Goal: Task Accomplishment & Management: Use online tool/utility

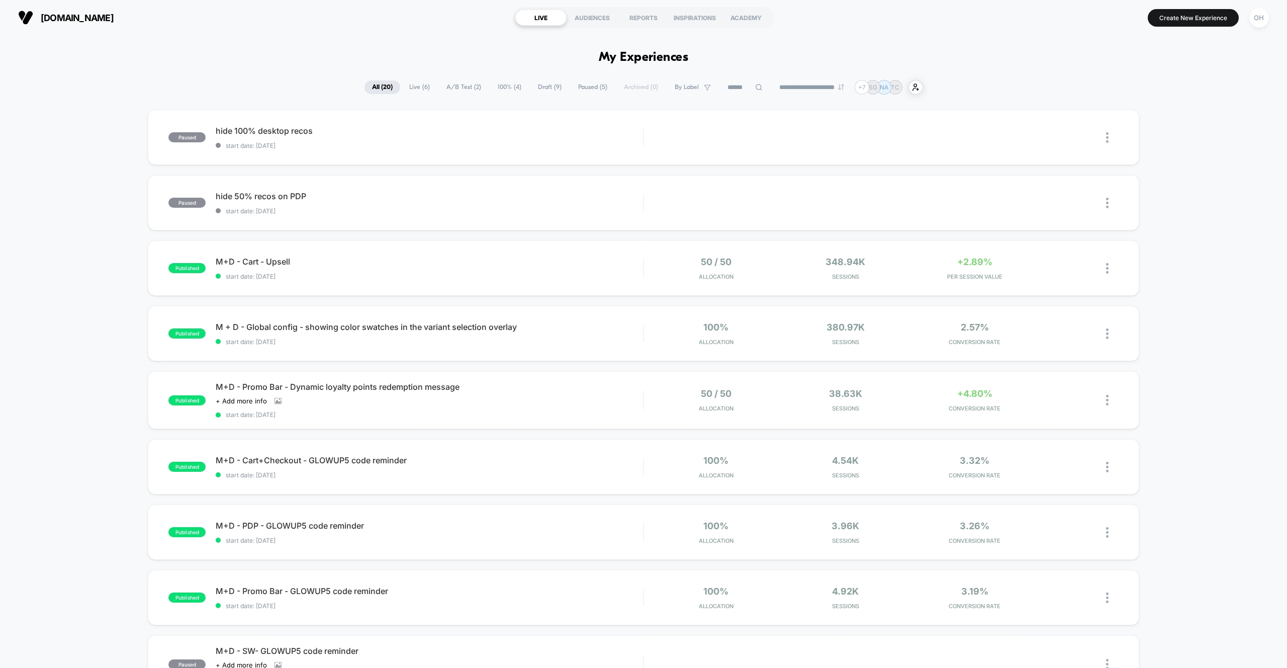
click at [530, 83] on span "Draft ( 9 )" at bounding box center [549, 87] width 39 height 14
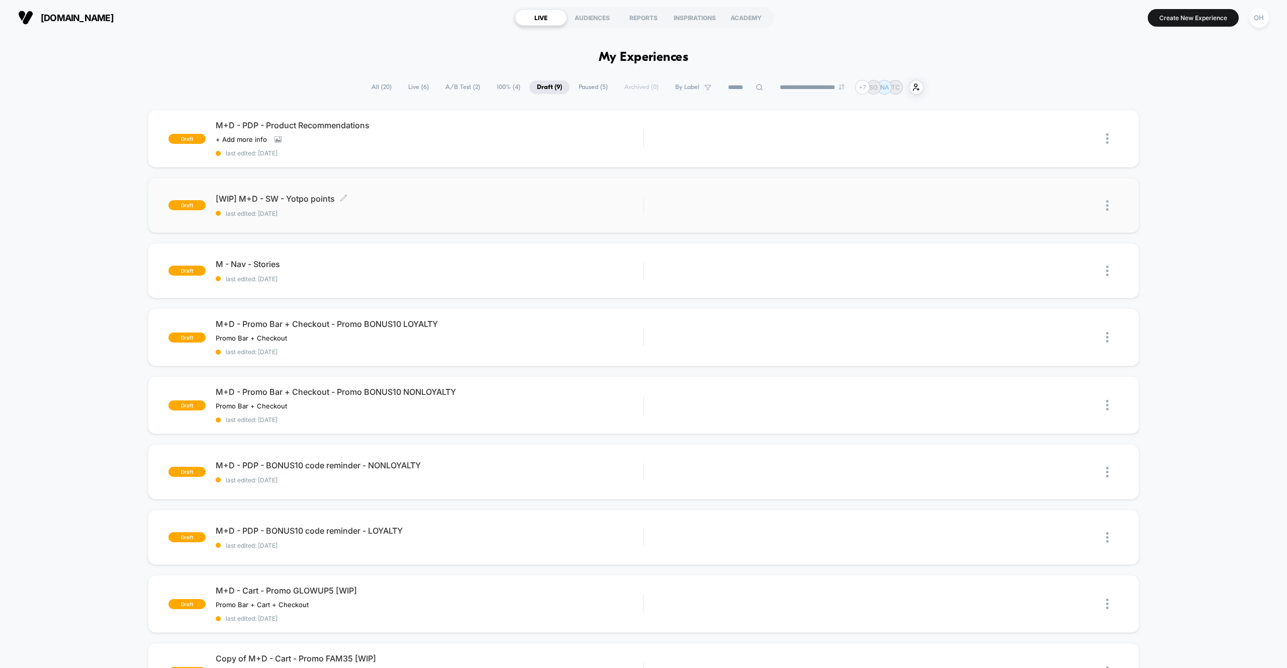
click at [529, 214] on span "last edited: [DATE]" at bounding box center [429, 214] width 427 height 8
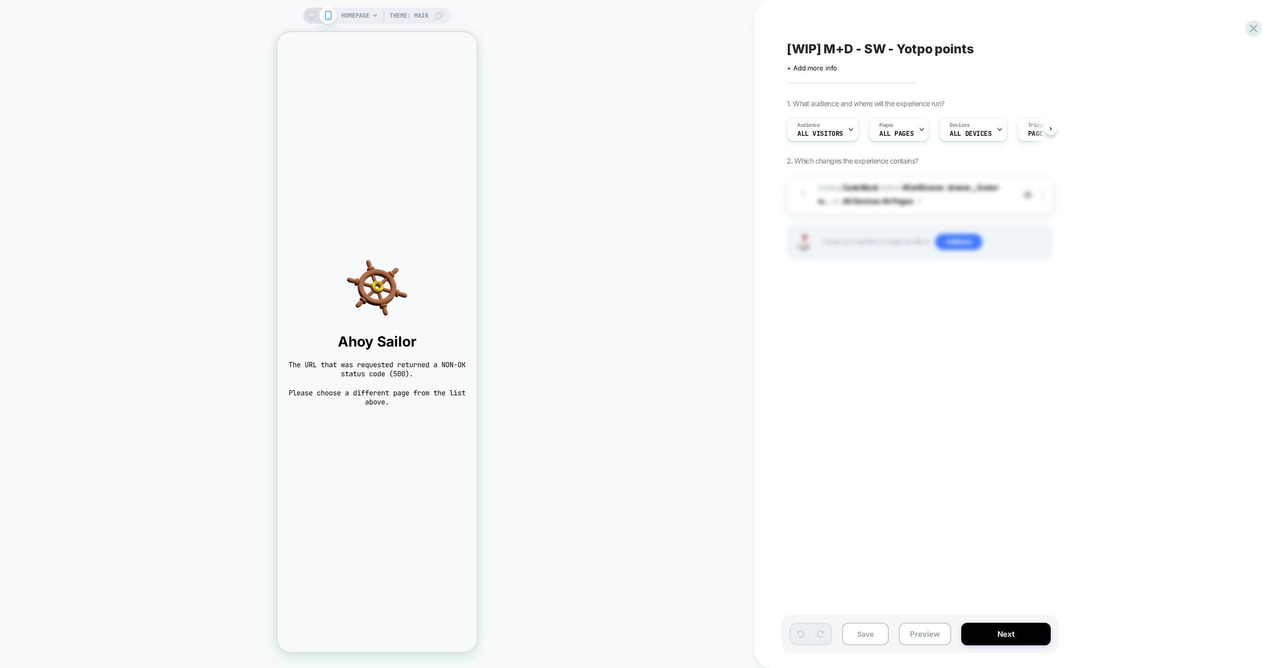
scroll to position [0, 1]
click at [348, 15] on span "HOMEPAGE" at bounding box center [355, 16] width 28 height 16
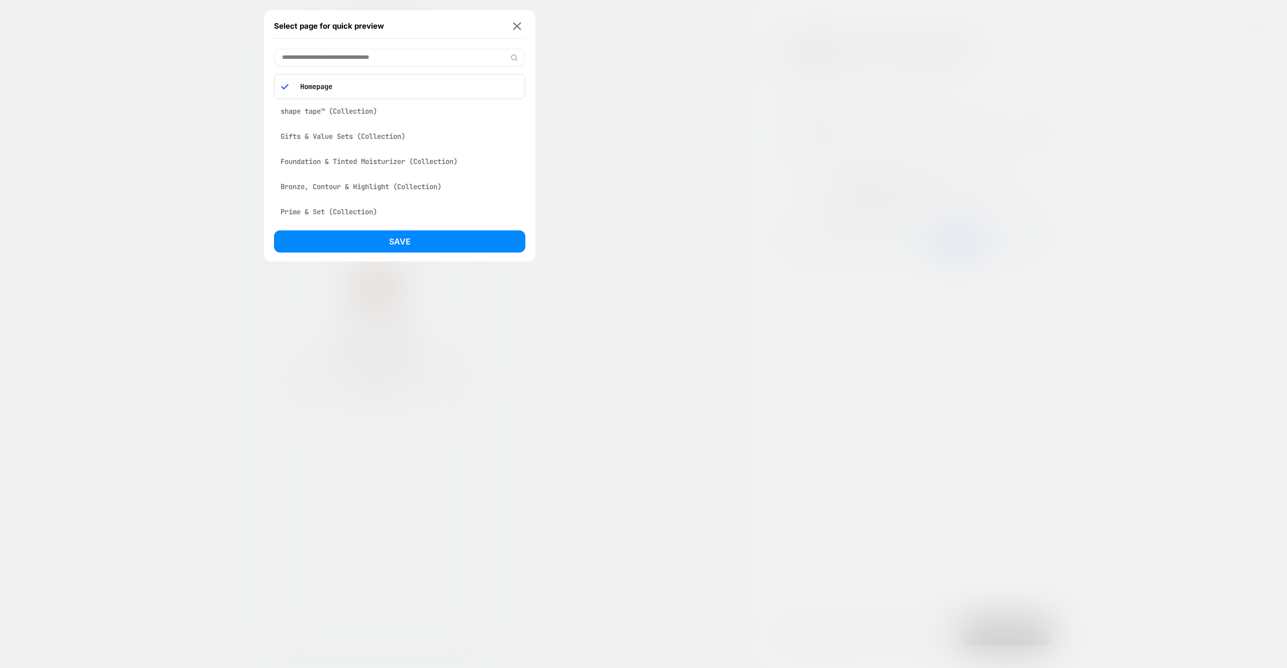
drag, startPoint x: 391, startPoint y: 110, endPoint x: 396, endPoint y: 129, distance: 19.8
click at [391, 110] on div "shape tape™ (Collection)" at bounding box center [399, 111] width 251 height 19
click at [439, 231] on button "Save" at bounding box center [399, 241] width 251 height 22
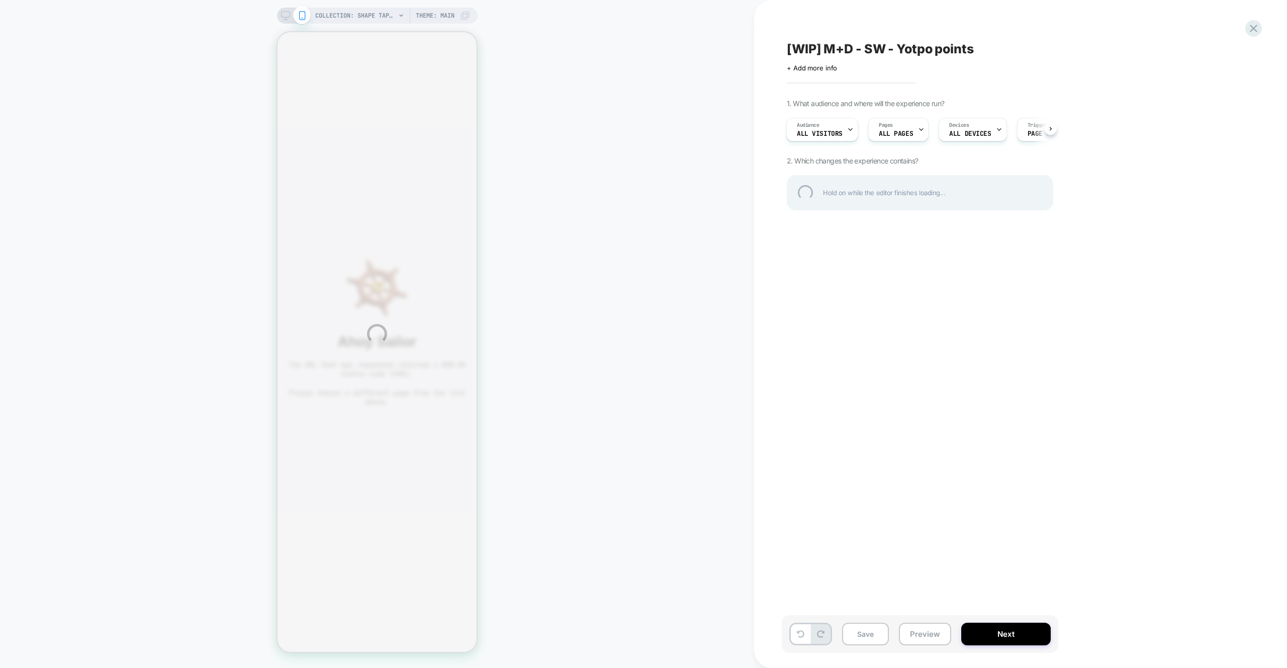
click at [923, 624] on div "COLLECTION: shape tape™ (Category) COLLECTION: shape tape™ (Category) Theme: MA…" at bounding box center [643, 334] width 1287 height 668
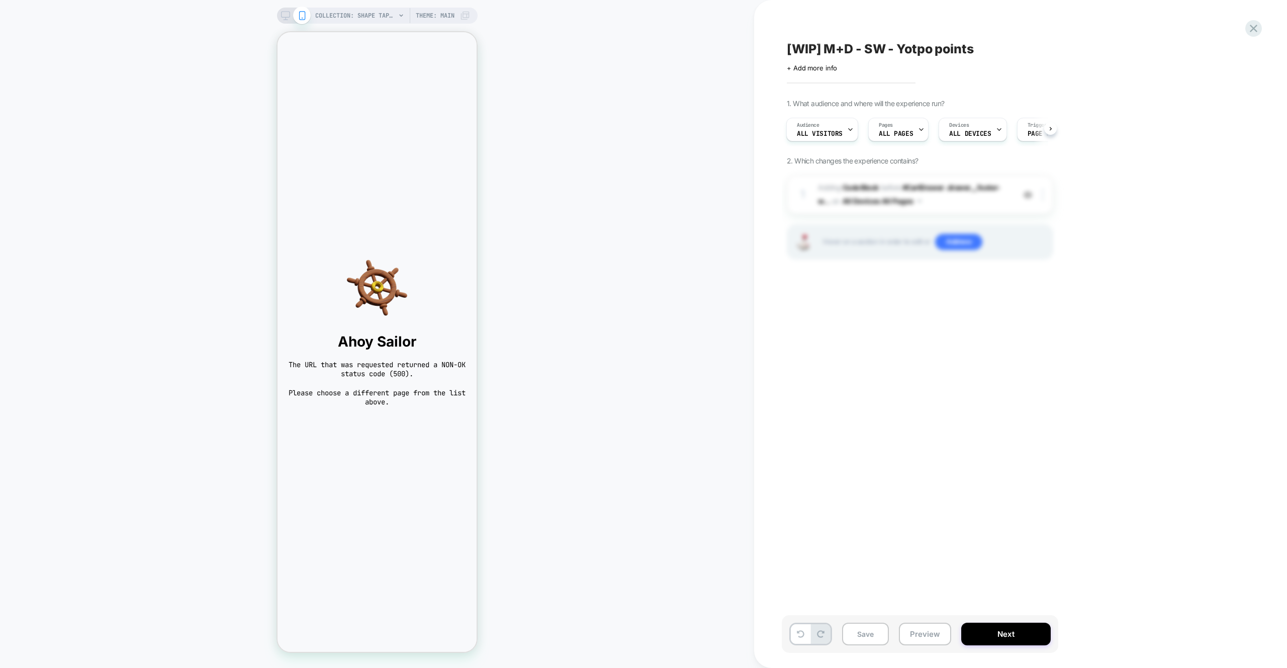
scroll to position [0, 1]
click at [1256, 32] on icon at bounding box center [1254, 29] width 8 height 8
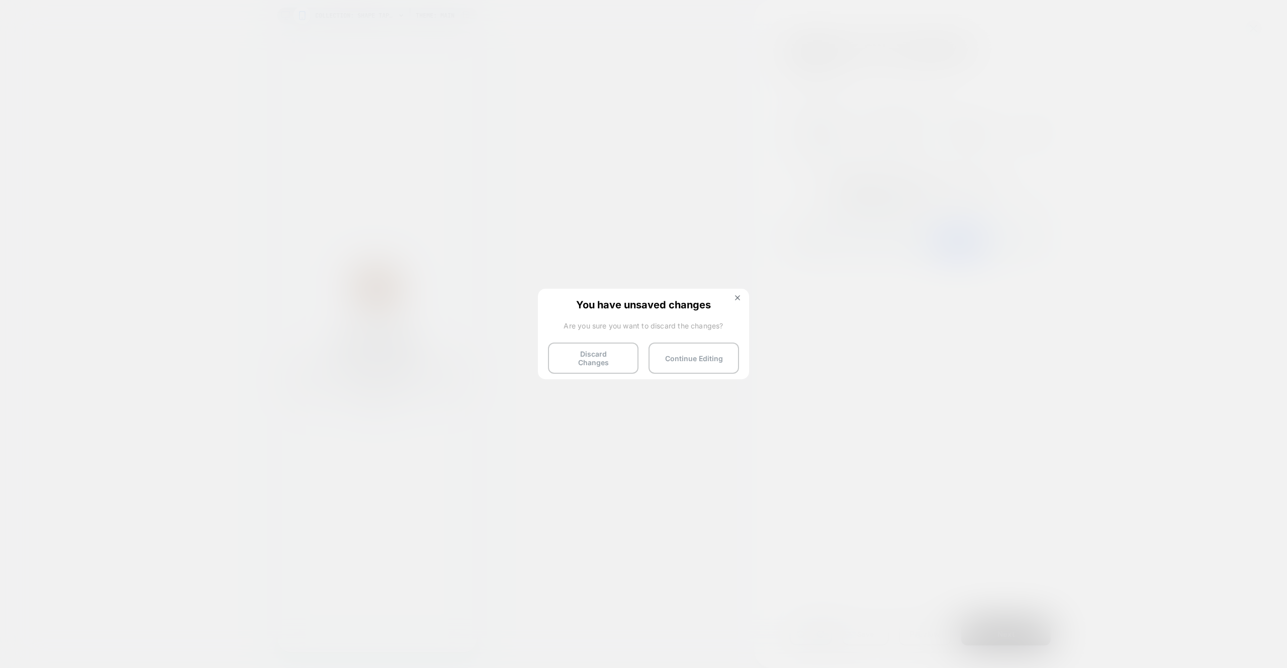
click at [579, 351] on button "Discard Changes" at bounding box center [593, 357] width 90 height 31
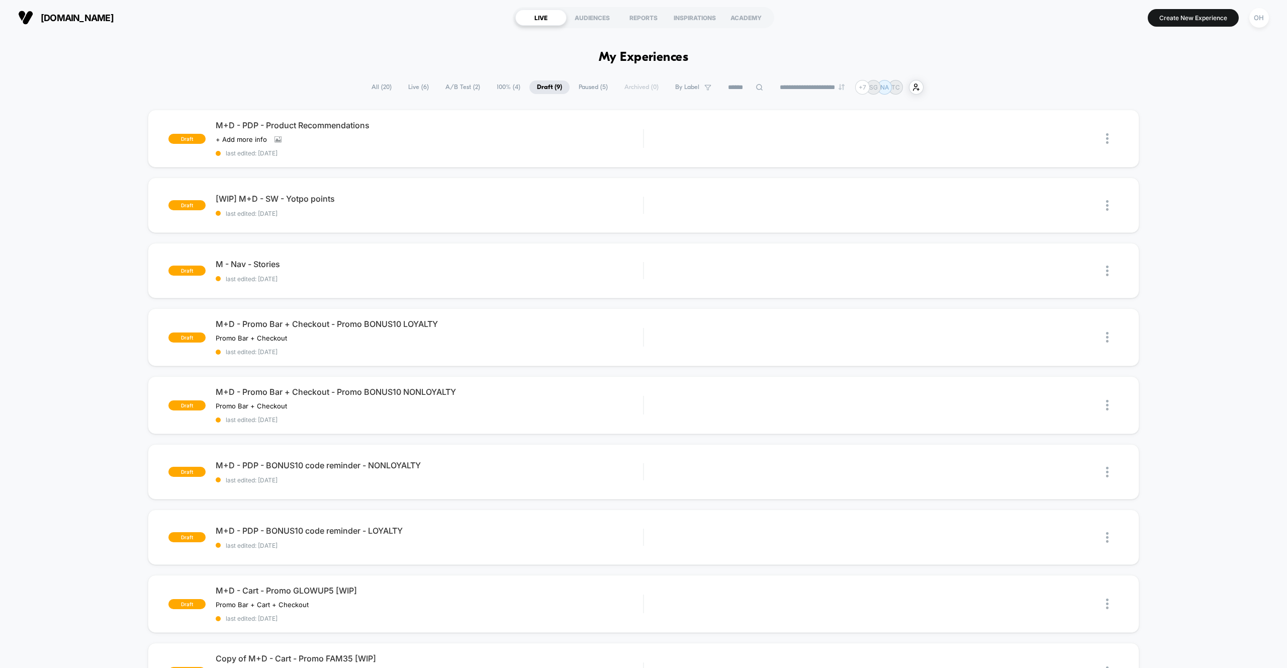
click at [1258, 30] on div "OH" at bounding box center [1259, 17] width 26 height 25
click at [1256, 22] on div "OH" at bounding box center [1259, 18] width 20 height 20
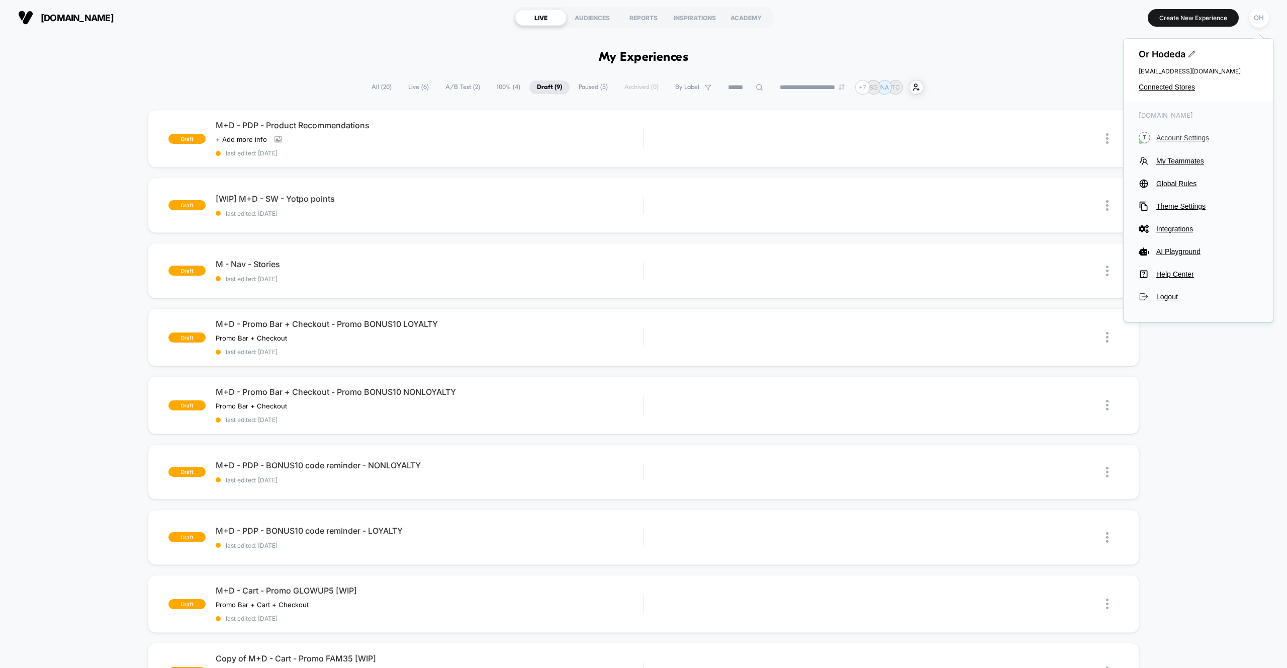
click at [1186, 142] on button "T Account Settings" at bounding box center [1198, 138] width 120 height 12
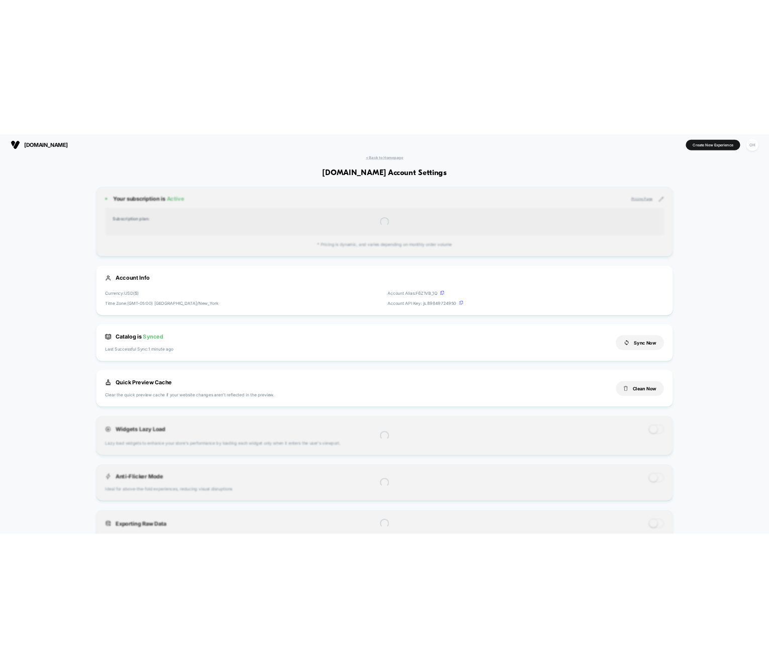
scroll to position [136, 0]
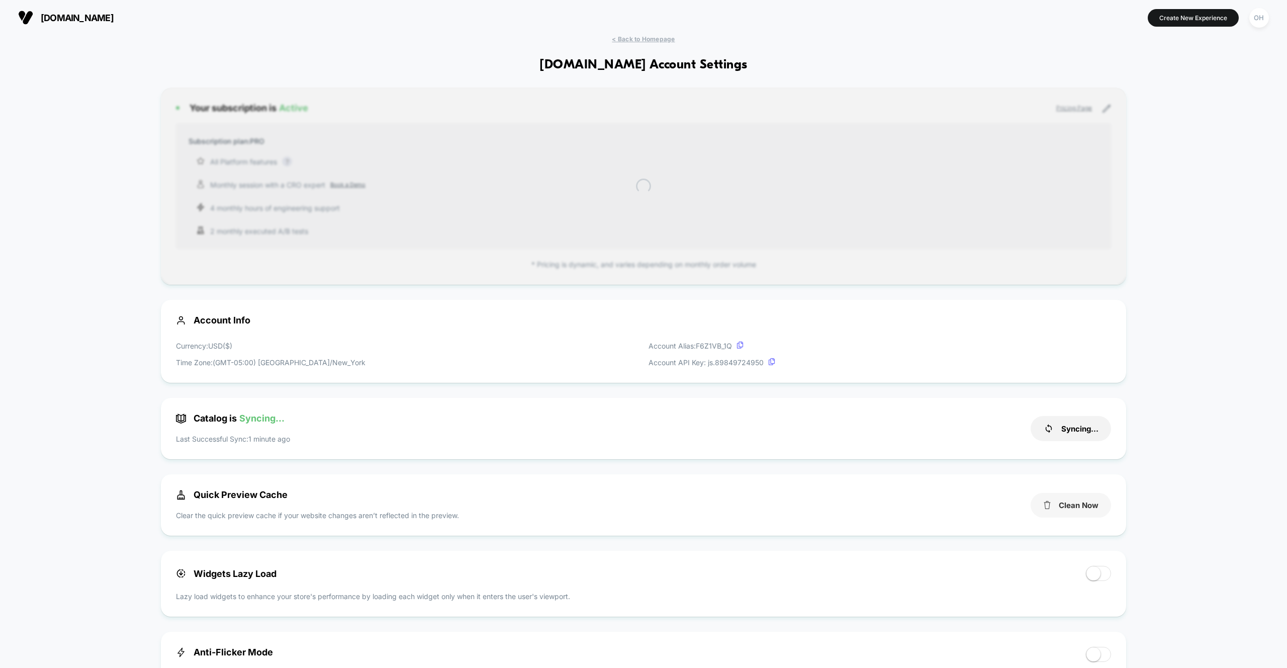
click at [1085, 518] on div "Clean Now" at bounding box center [1070, 504] width 80 height 31
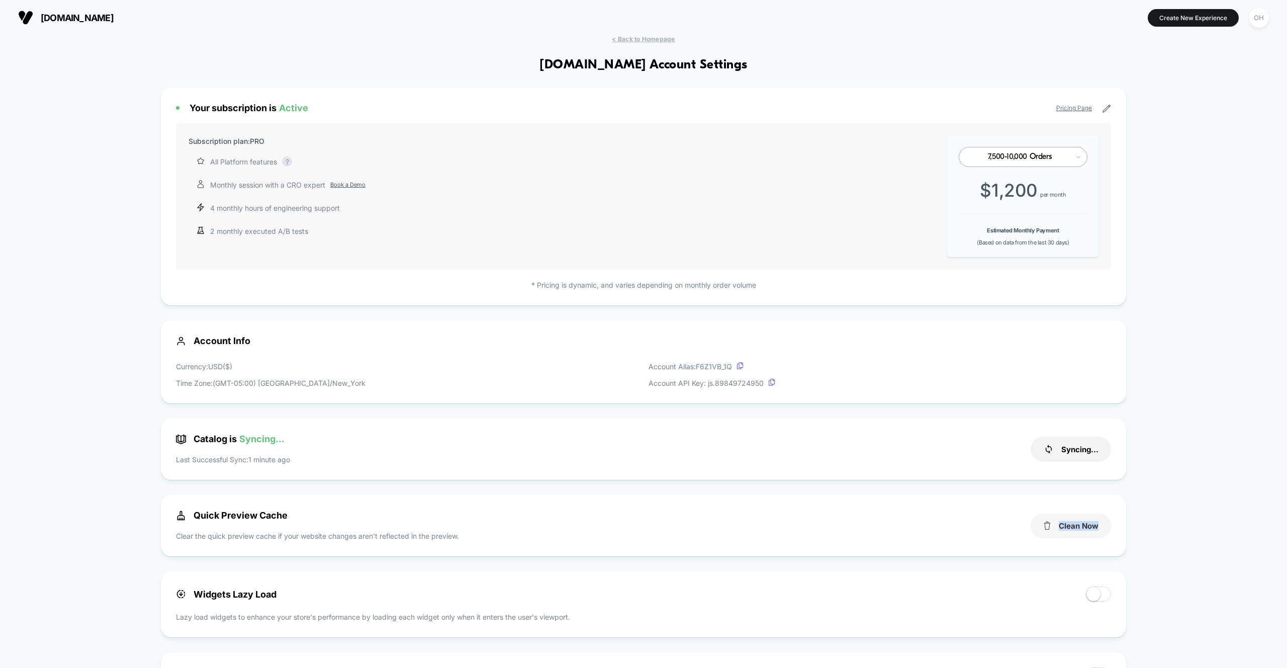
click at [1090, 522] on button "Clean Now" at bounding box center [1070, 525] width 80 height 25
click at [654, 41] on span "< Back to Homepage" at bounding box center [643, 39] width 63 height 8
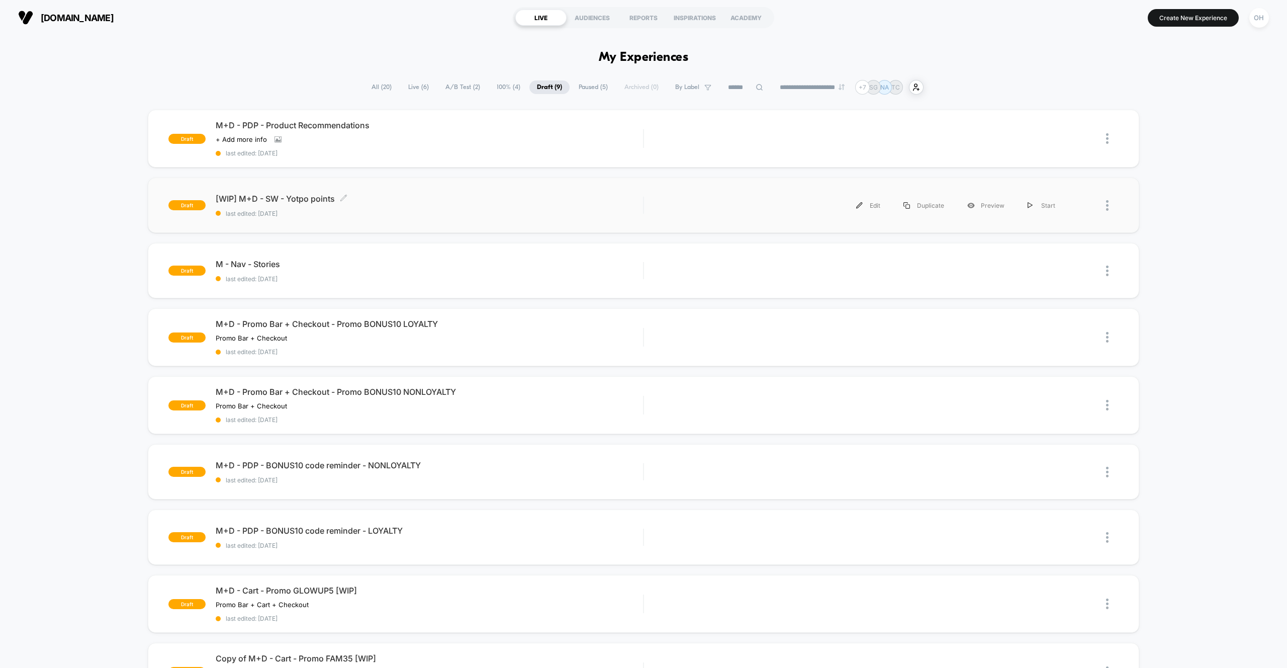
click at [502, 196] on span "[WIP] M+D - SW - Yotpo points Click to edit experience details" at bounding box center [429, 199] width 427 height 10
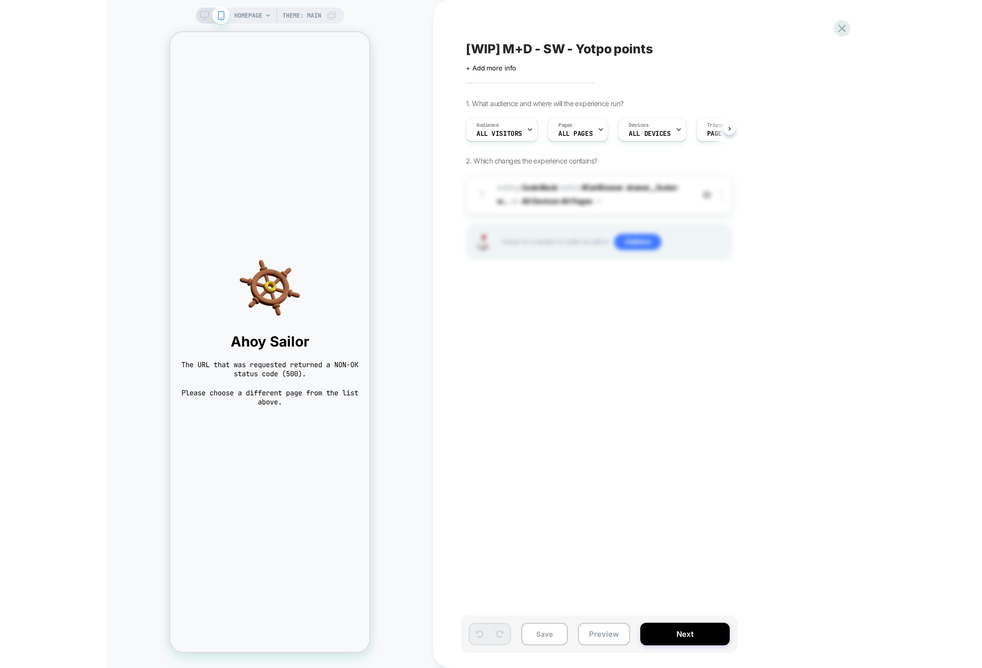
scroll to position [0, 1]
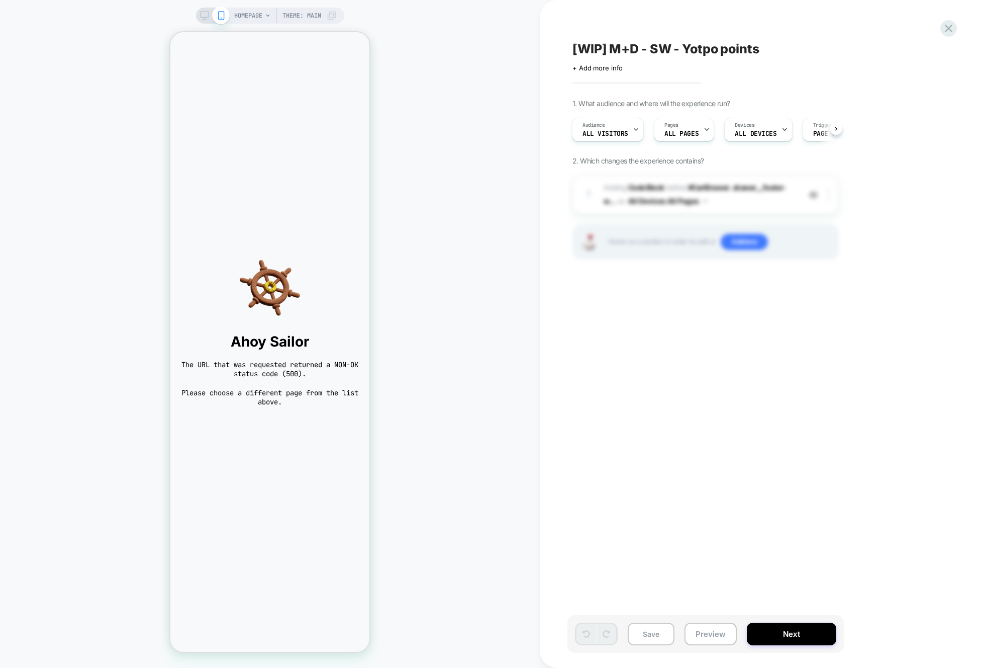
click at [800, 24] on div "[WIP] M+D - SW - Yotpo points Click to edit experience details + Add more info …" at bounding box center [755, 333] width 377 height 647
click at [720, 632] on button "Preview" at bounding box center [711, 633] width 52 height 23
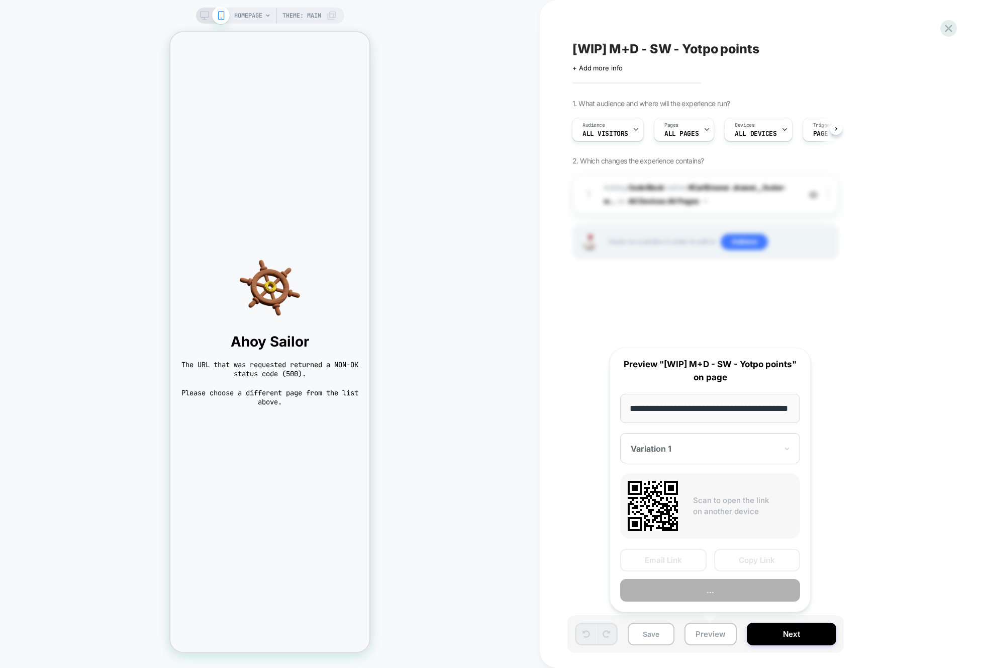
scroll to position [0, 31]
click at [766, 591] on button "Preview" at bounding box center [710, 590] width 180 height 23
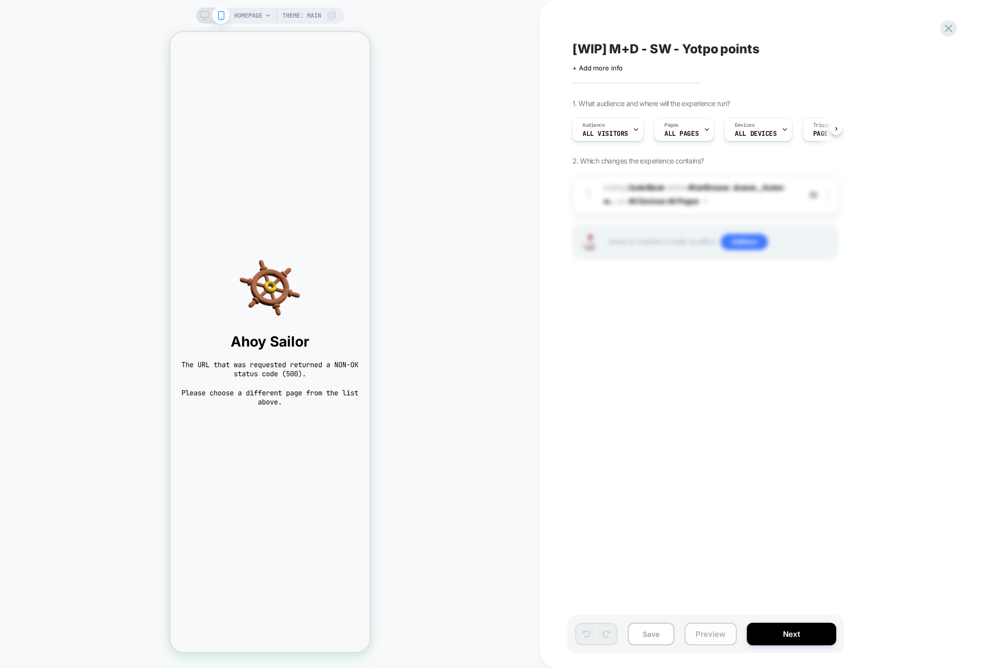
click at [698, 637] on button "Preview" at bounding box center [711, 633] width 52 height 23
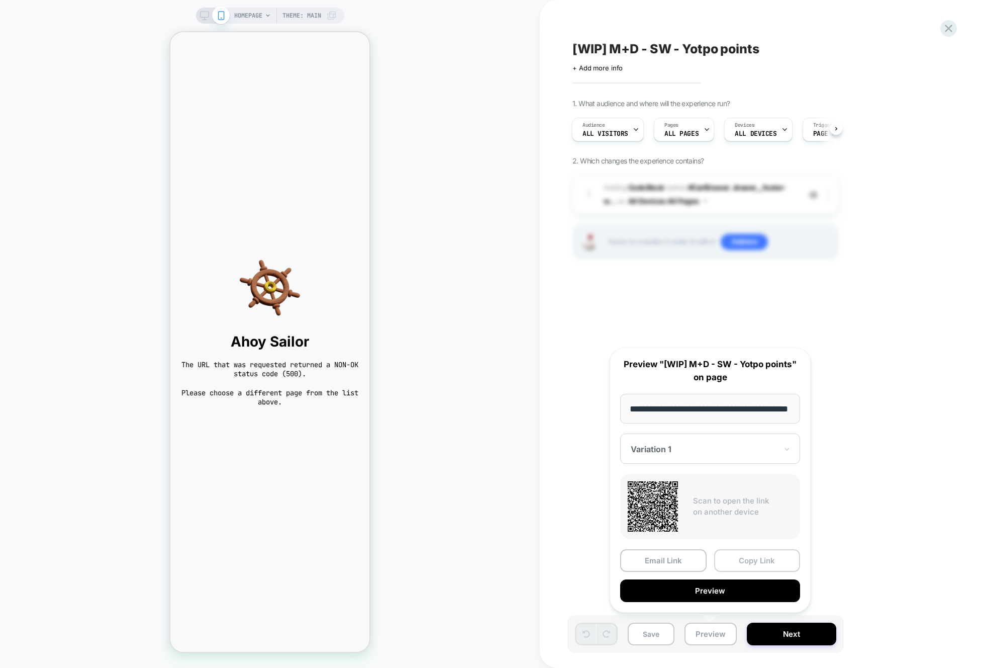
click at [757, 559] on button "Copy Link" at bounding box center [757, 560] width 86 height 23
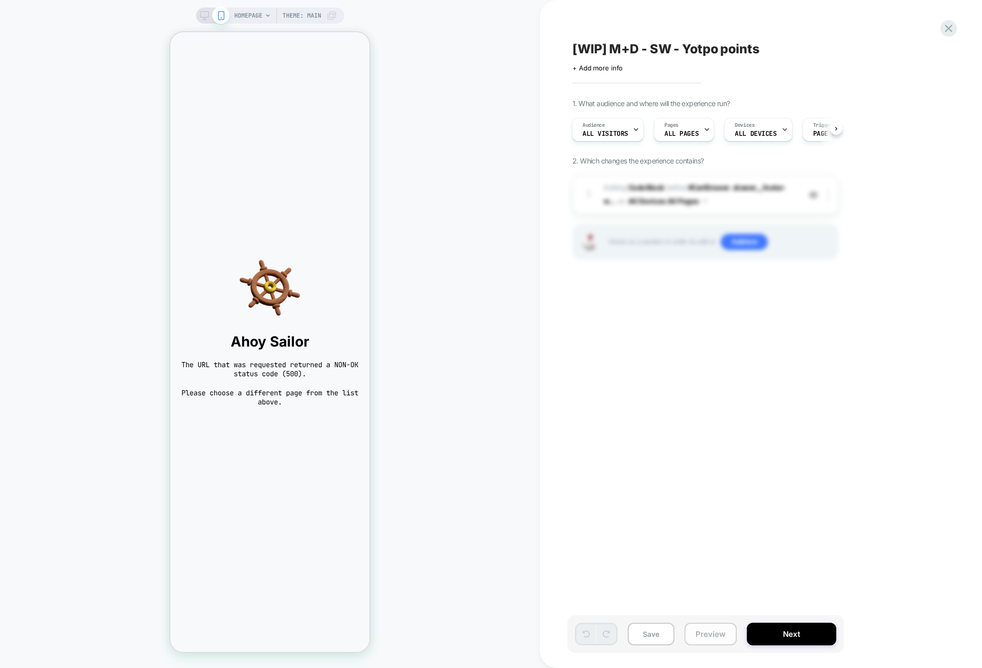
drag, startPoint x: 713, startPoint y: 632, endPoint x: 717, endPoint y: 626, distance: 6.8
click at [713, 632] on button "Preview" at bounding box center [711, 633] width 52 height 23
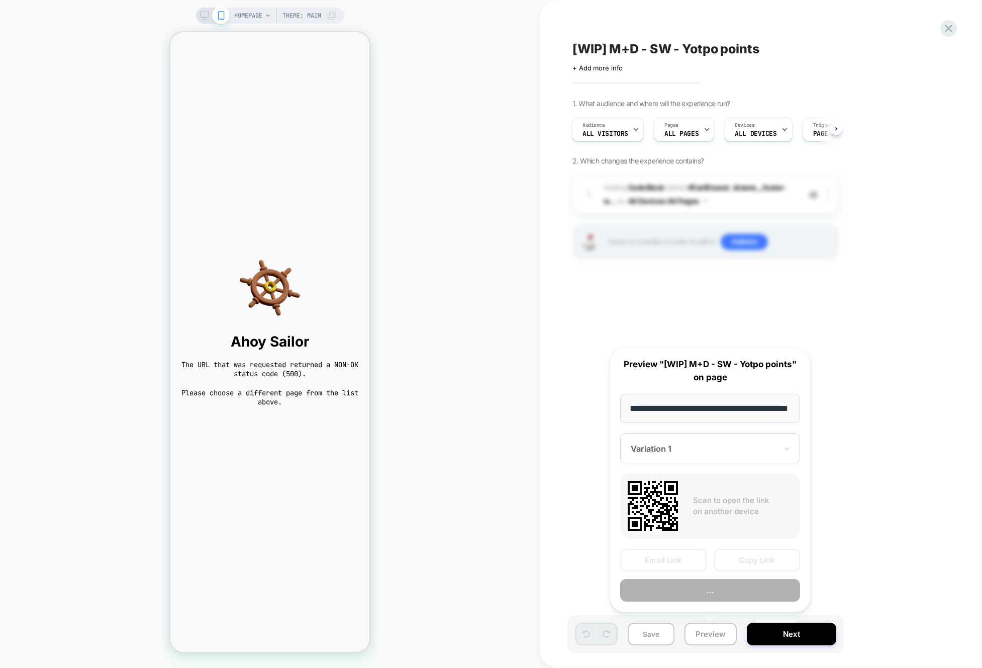
scroll to position [0, 31]
click at [751, 568] on button "Copy Link" at bounding box center [757, 560] width 86 height 23
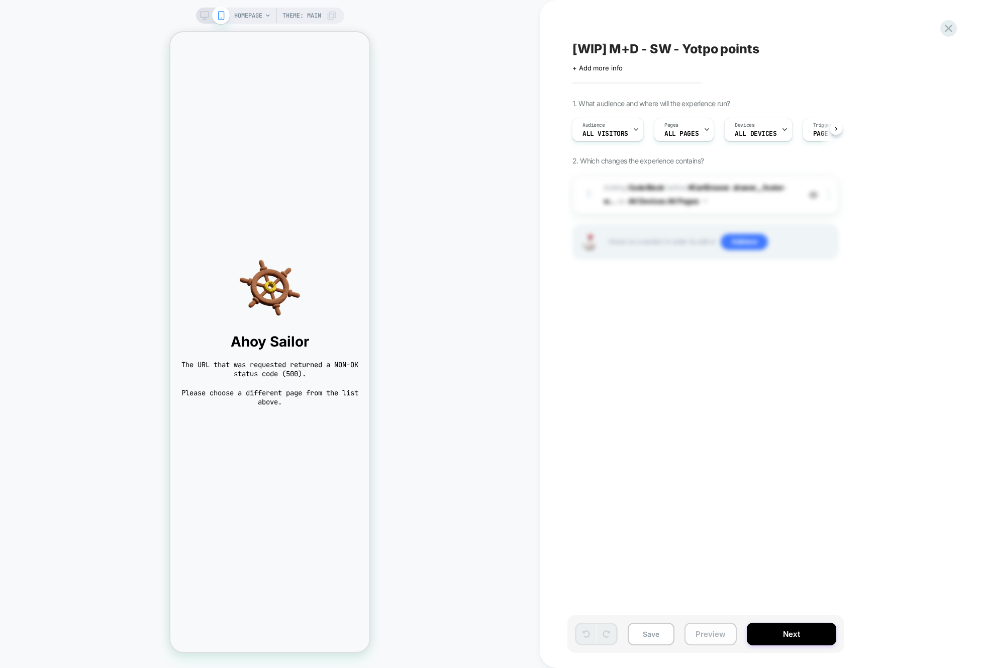
click at [718, 634] on button "Preview" at bounding box center [711, 633] width 52 height 23
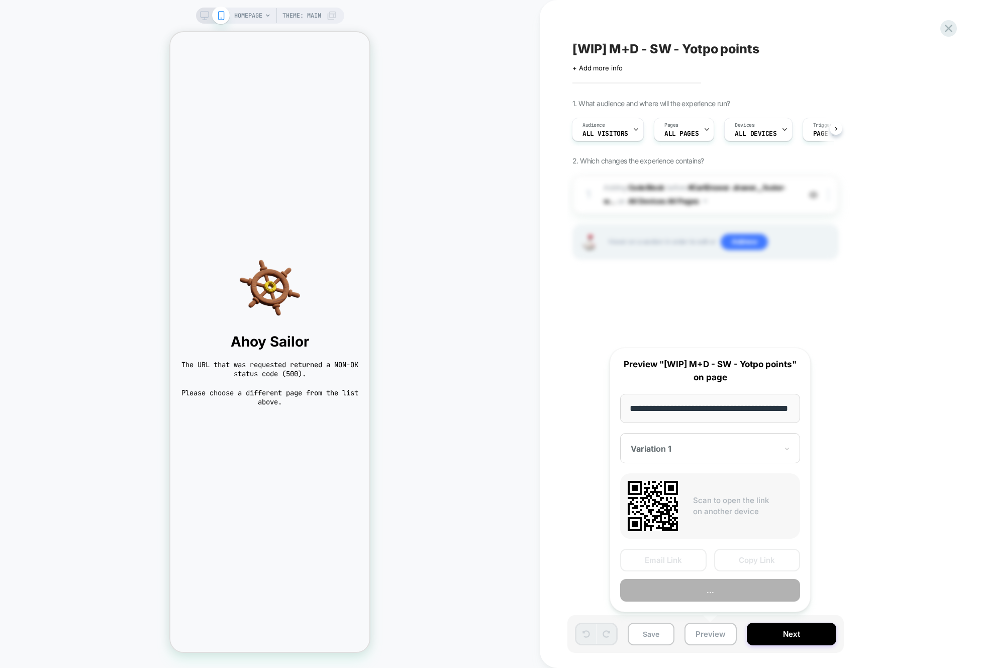
scroll to position [0, 31]
click at [769, 554] on button "Copy Link" at bounding box center [757, 560] width 86 height 23
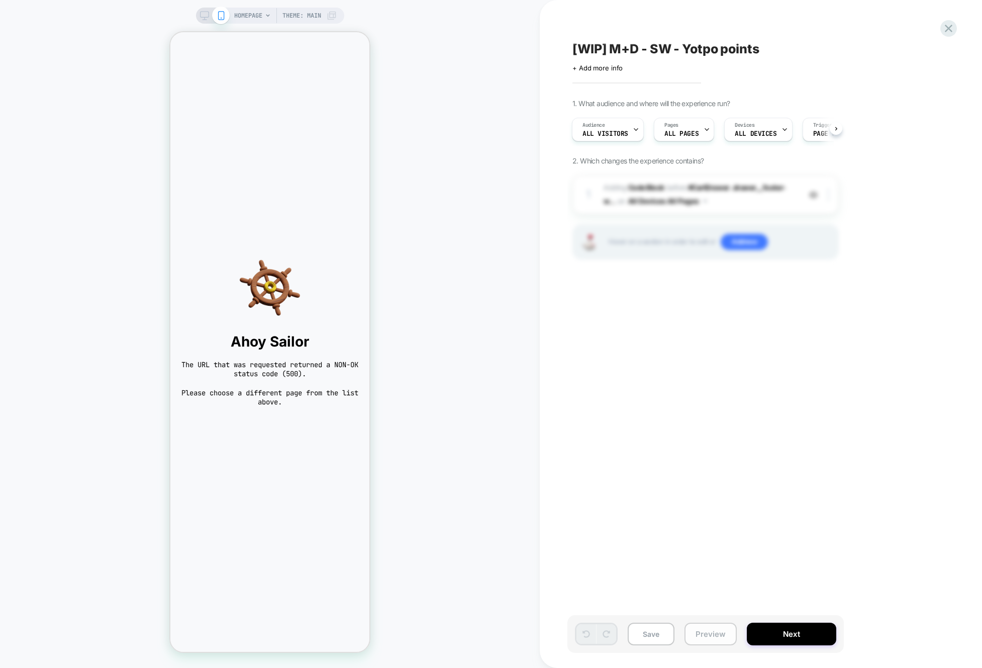
drag, startPoint x: 711, startPoint y: 628, endPoint x: 715, endPoint y: 623, distance: 6.4
click at [710, 628] on button "Preview" at bounding box center [711, 633] width 52 height 23
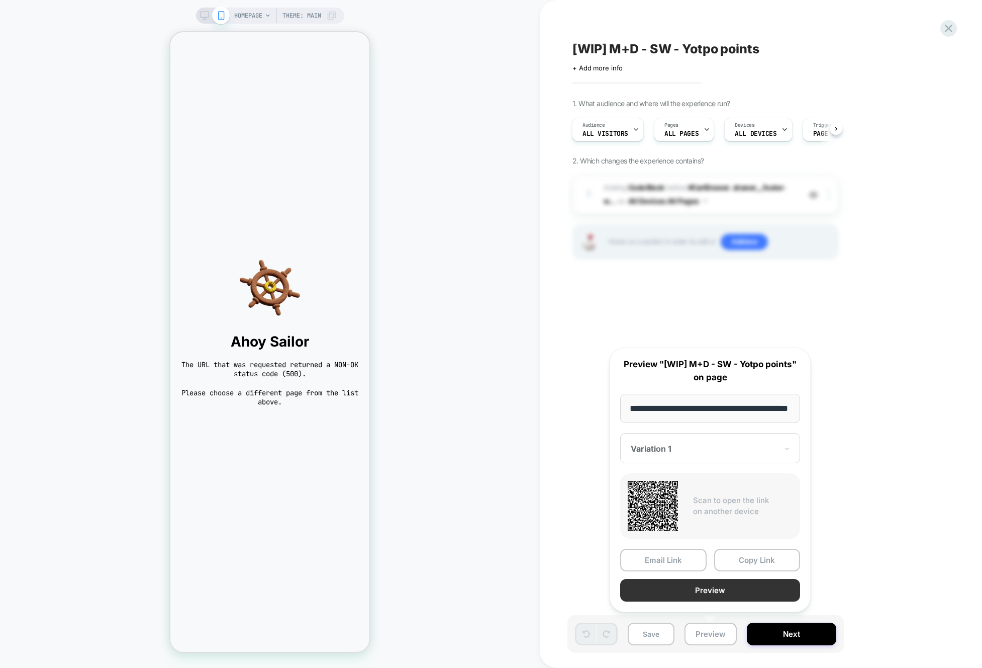
scroll to position [0, 31]
click at [742, 586] on button "Preview" at bounding box center [710, 590] width 180 height 23
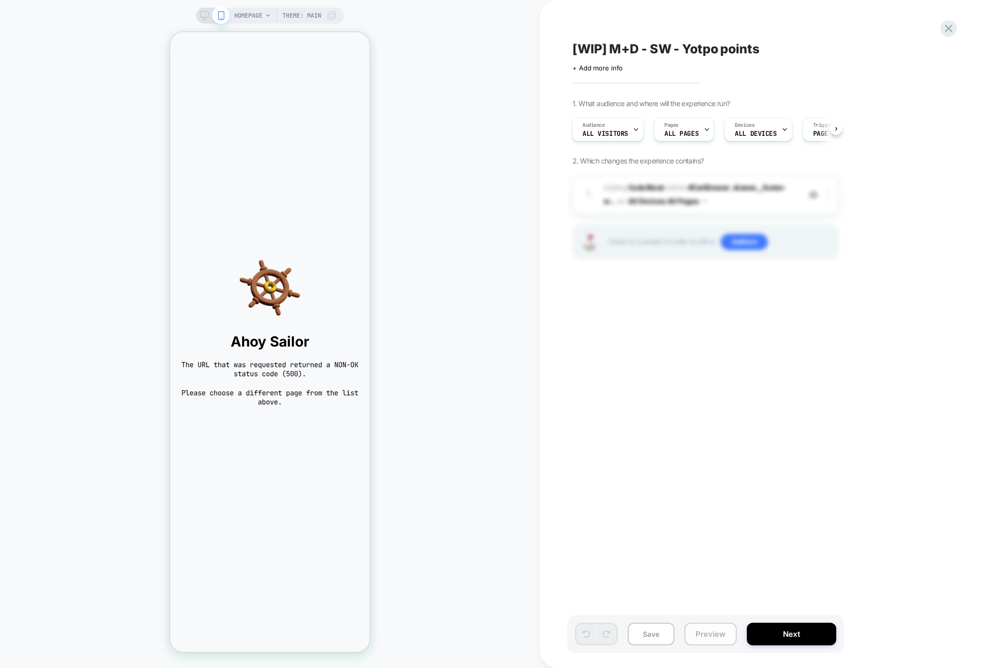
click at [705, 629] on button "Preview" at bounding box center [711, 633] width 52 height 23
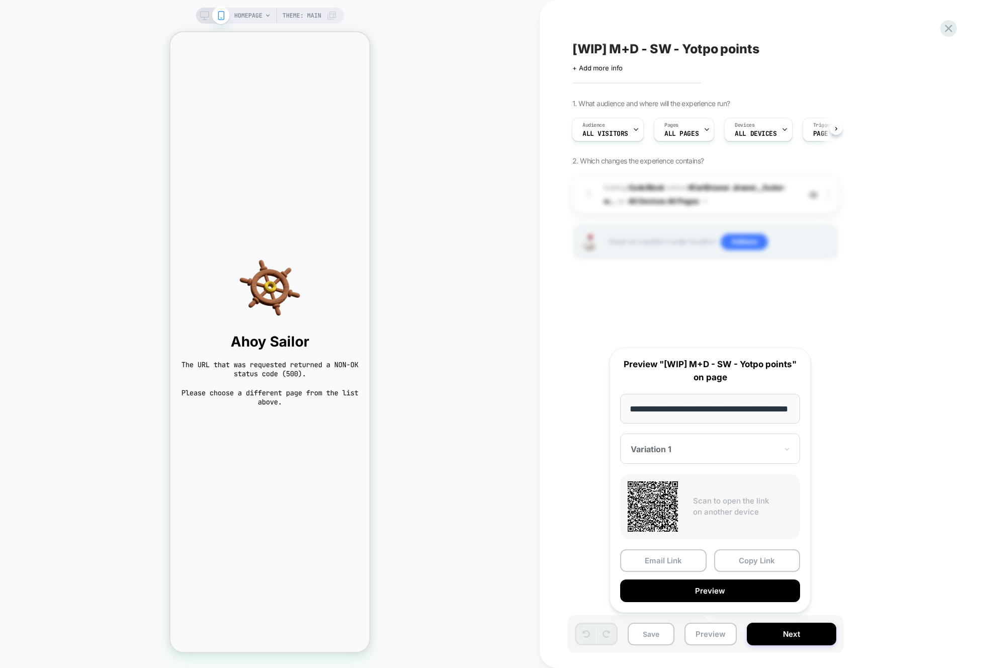
click at [760, 559] on button "Copy Link" at bounding box center [757, 560] width 86 height 23
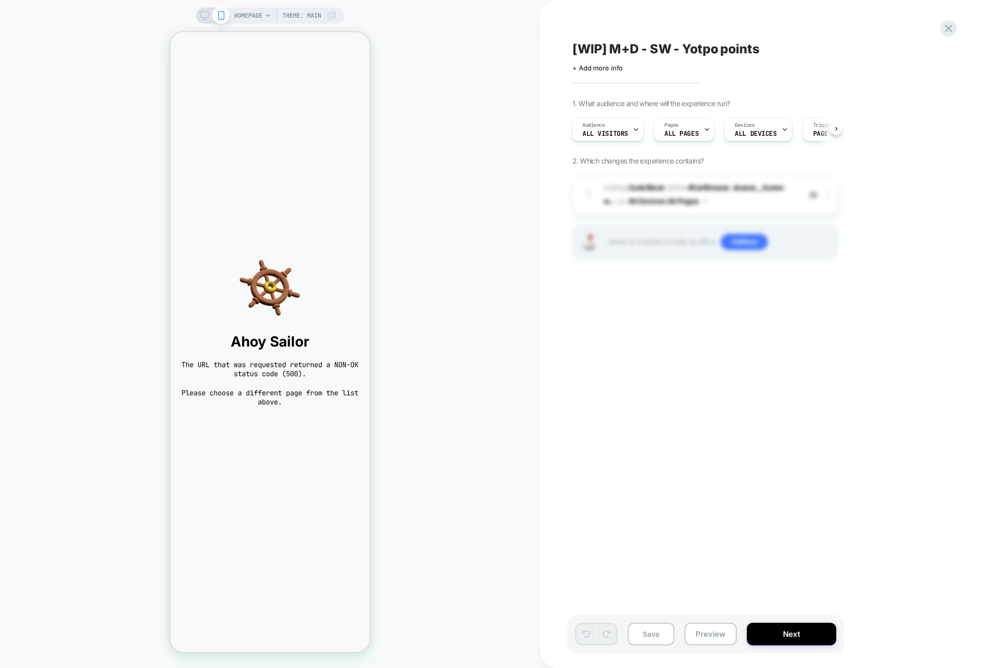
click at [902, 38] on div "[WIP] M+D - SW - Yotpo points Click to edit experience details + Add more info …" at bounding box center [755, 333] width 377 height 647
click at [249, 17] on span "HOMEPAGE" at bounding box center [248, 16] width 28 height 16
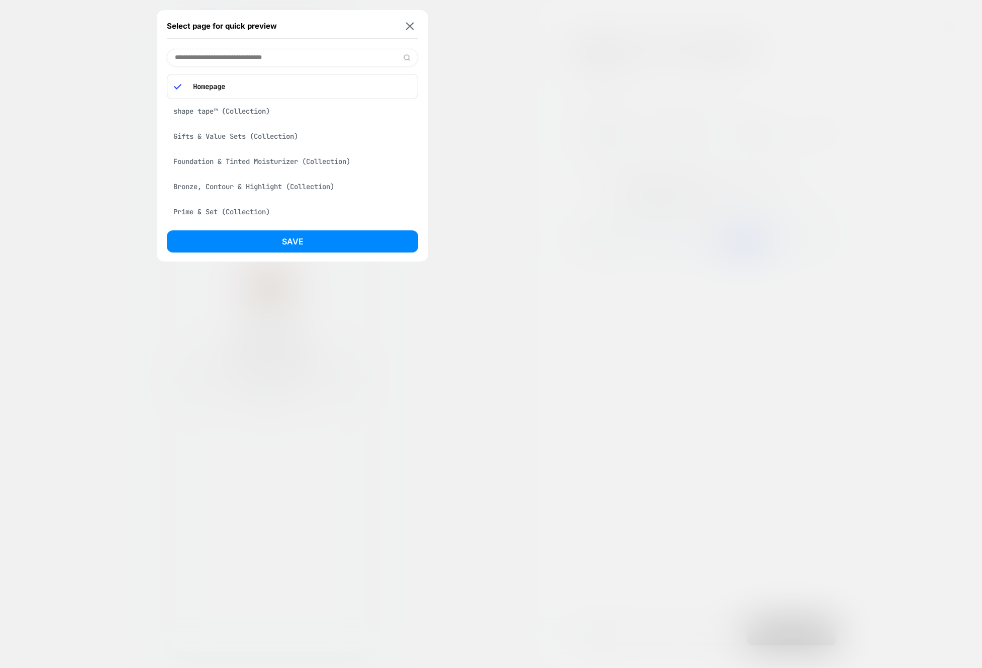
click at [244, 119] on div "shape tape™ (Collection)" at bounding box center [292, 111] width 251 height 19
drag, startPoint x: 332, startPoint y: 243, endPoint x: 363, endPoint y: 246, distance: 31.3
click at [332, 243] on button "Save" at bounding box center [292, 241] width 251 height 22
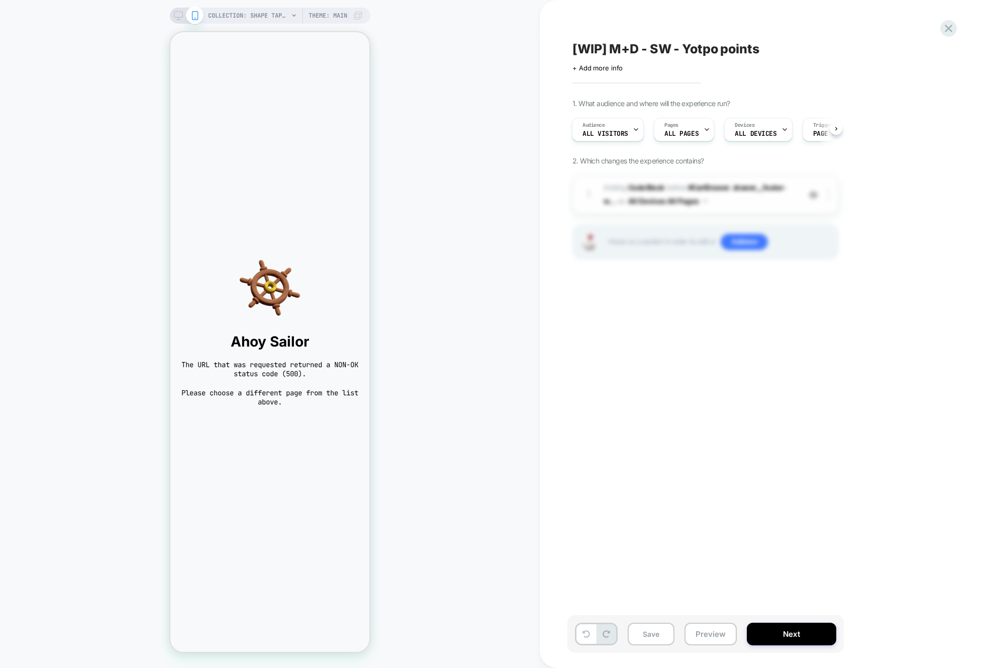
click at [758, 198] on span "Adding Code Block BEFORE #CartDrawer .drawer__footer-w... #CartDrawer .drawer__…" at bounding box center [700, 194] width 192 height 27
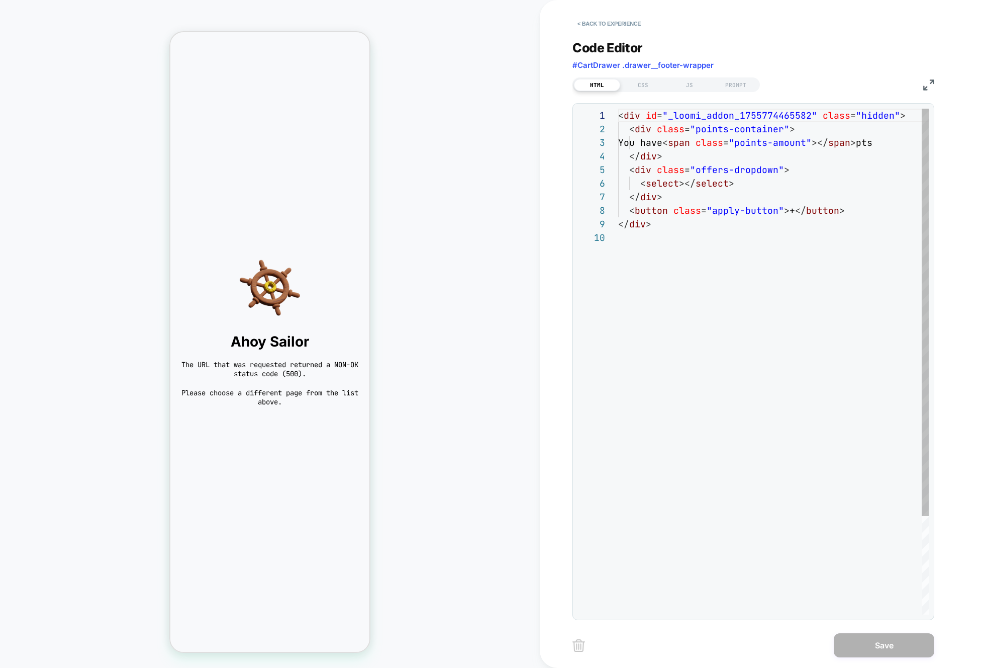
scroll to position [122, 0]
click at [680, 84] on div "JS" at bounding box center [690, 85] width 46 height 12
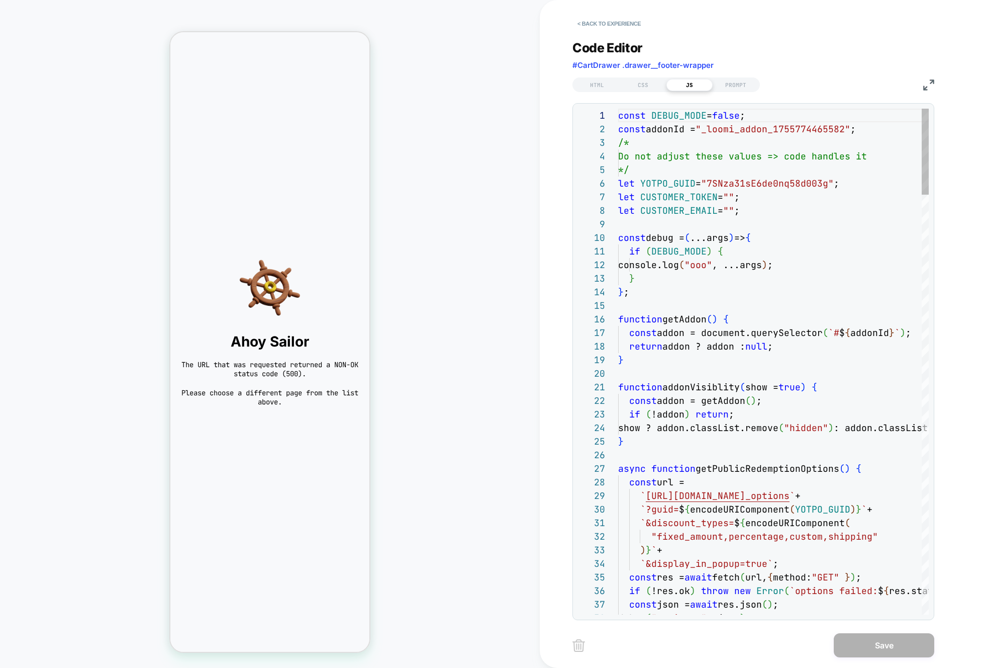
scroll to position [136, 0]
click at [921, 90] on div "HTML CSS JS PROMPT" at bounding box center [754, 83] width 362 height 17
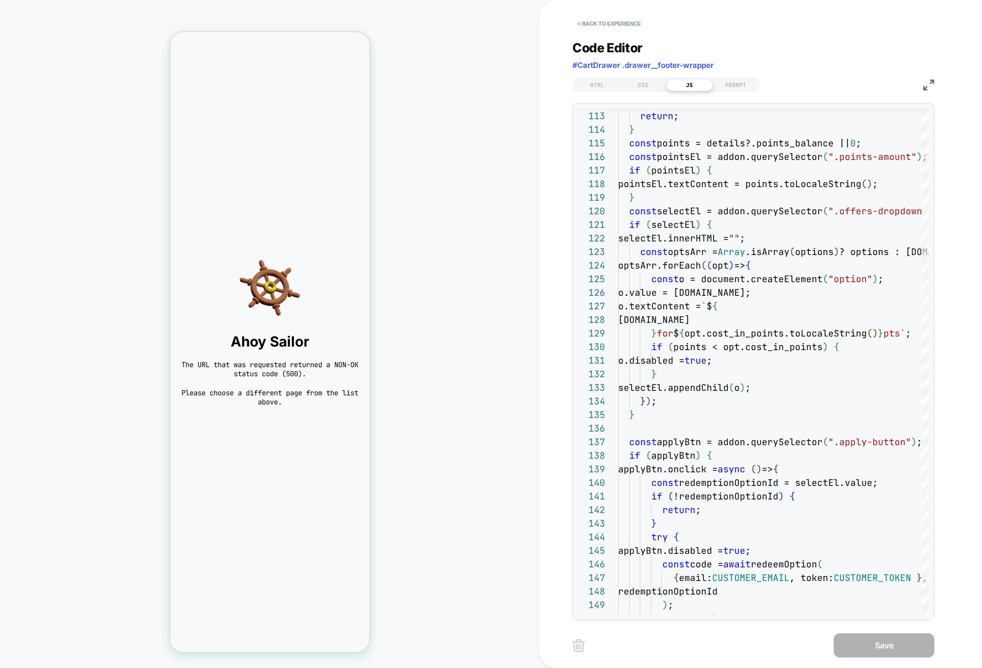
click at [927, 83] on img at bounding box center [928, 84] width 11 height 11
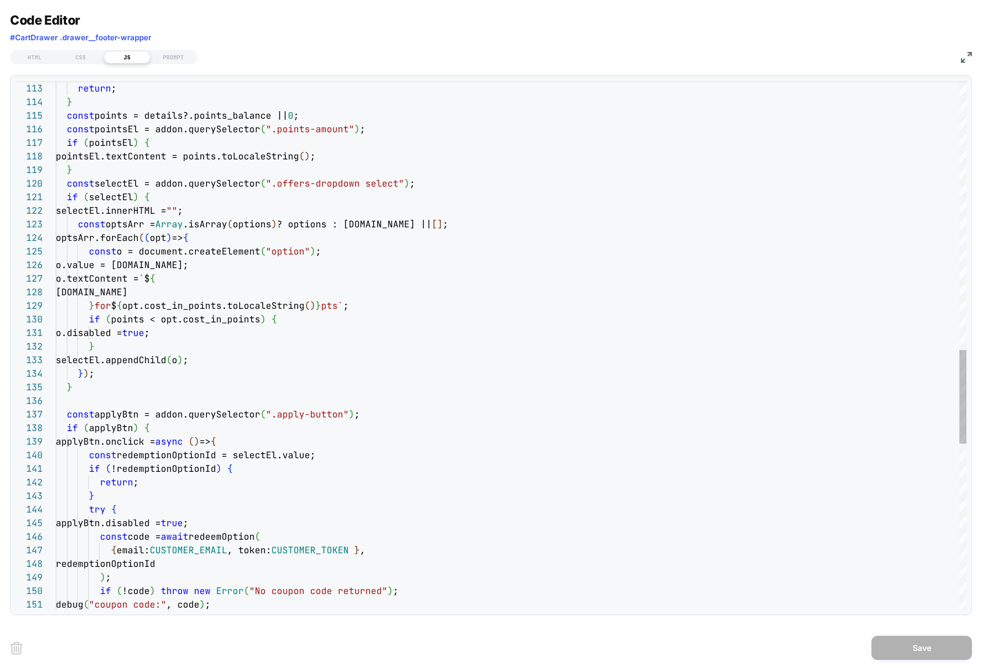
type textarea "**********"
click at [816, 259] on div "addonVisiblity ( false ) ; return ; } const points = details?.points_balance ||…" at bounding box center [511, 53] width 911 height 2985
type textarea "*"
type textarea "**********"
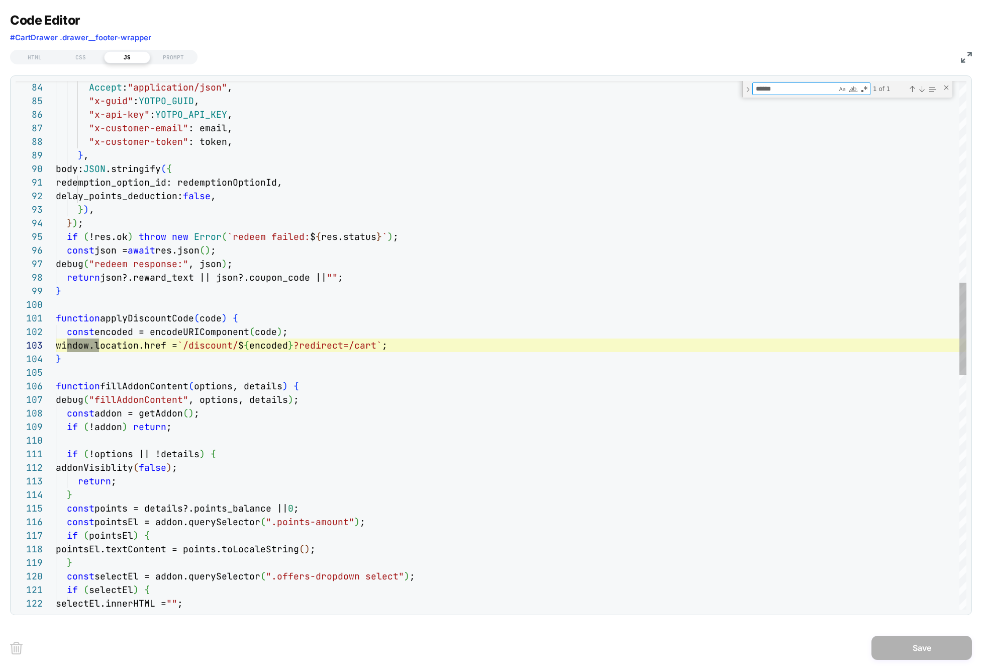
scroll to position [136, 49]
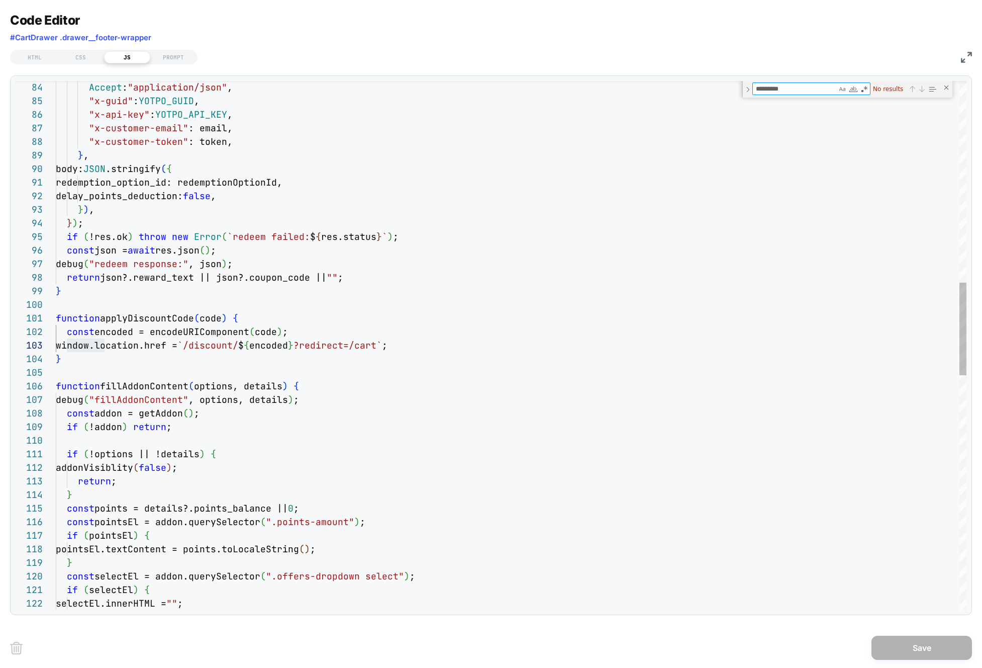
type textarea "**********"
type textarea "*"
type textarea "**********"
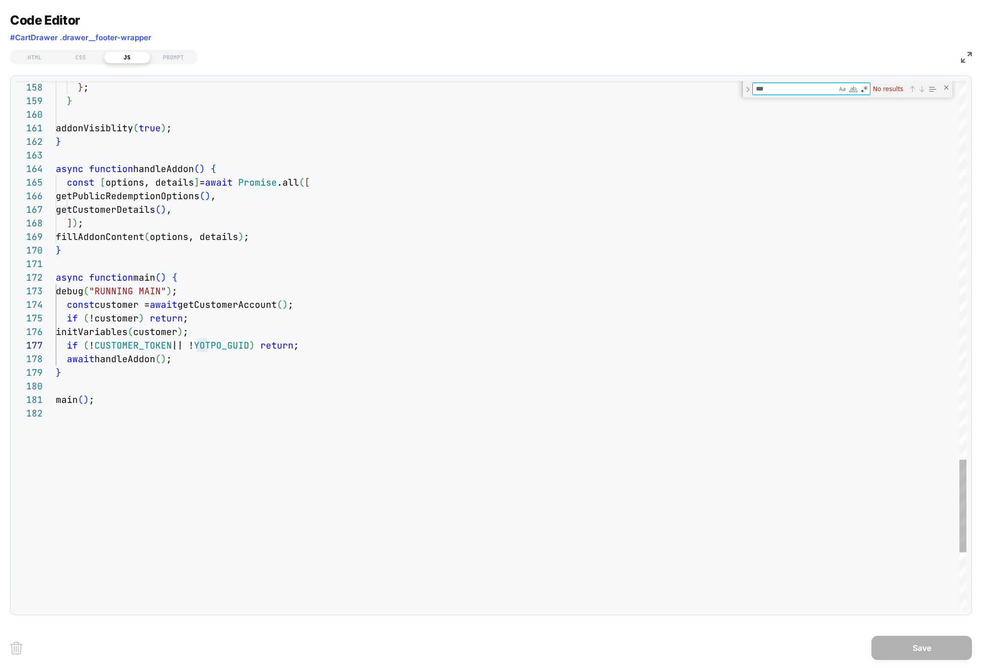
type textarea "**"
type textarea "**********"
type textarea "*"
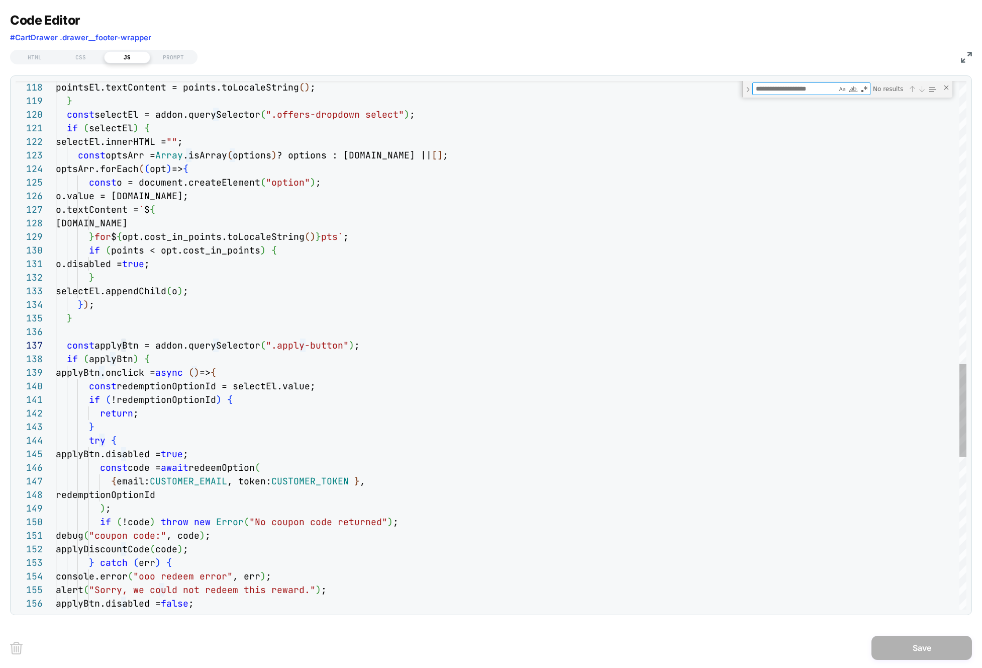
type textarea "*"
type textarea "**********"
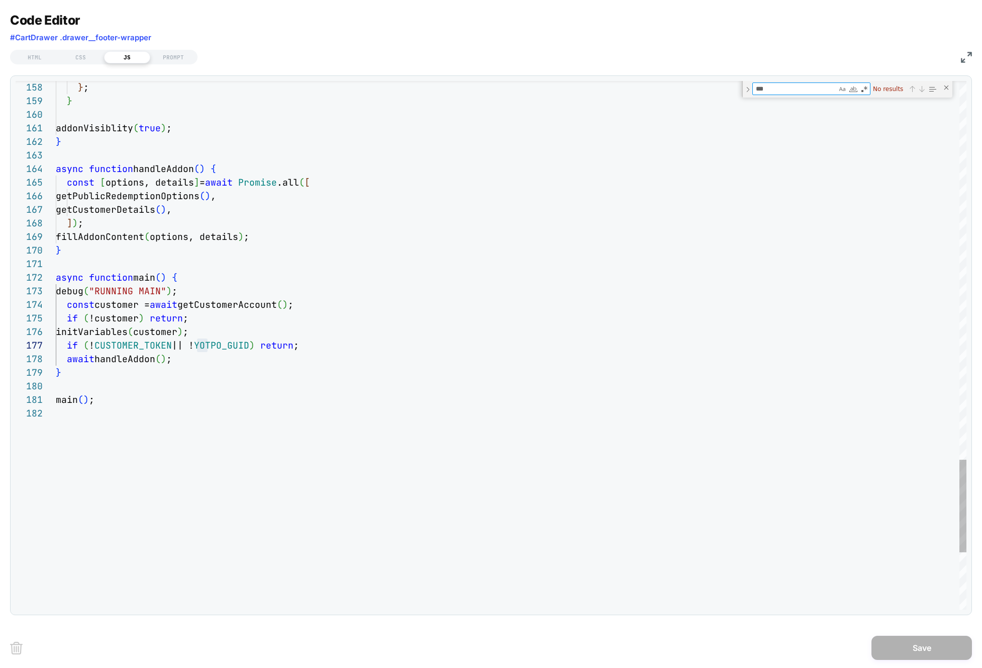
scroll to position [136, 152]
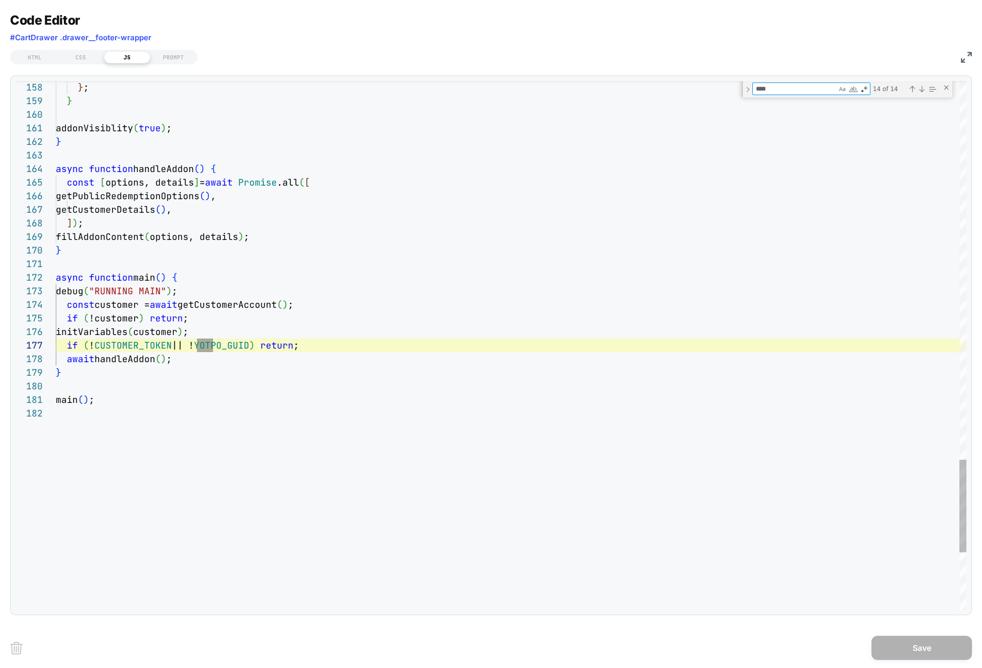
type textarea "*****"
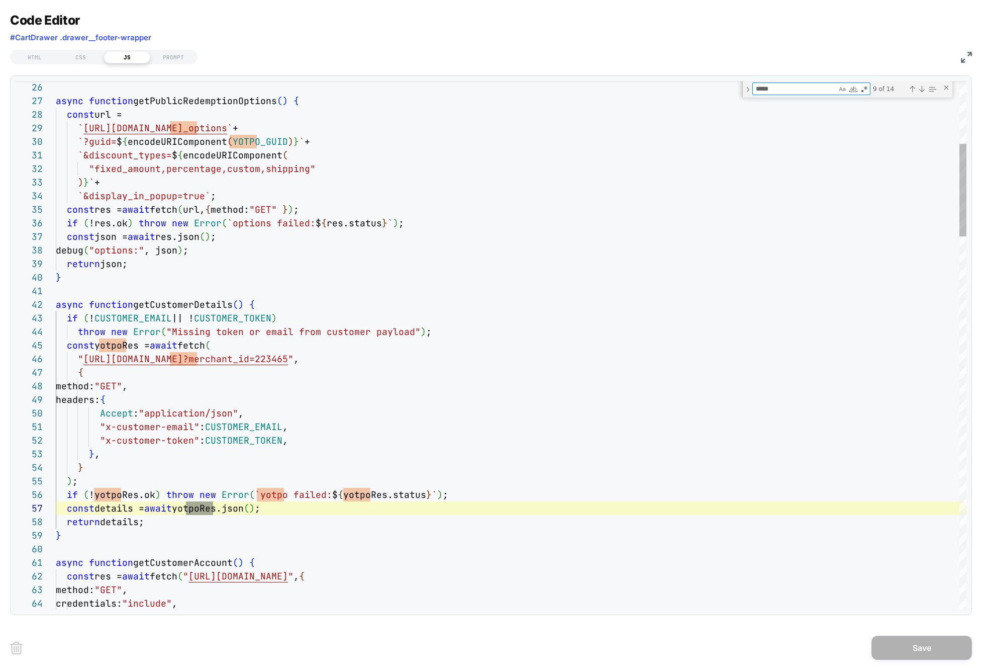
scroll to position [136, 196]
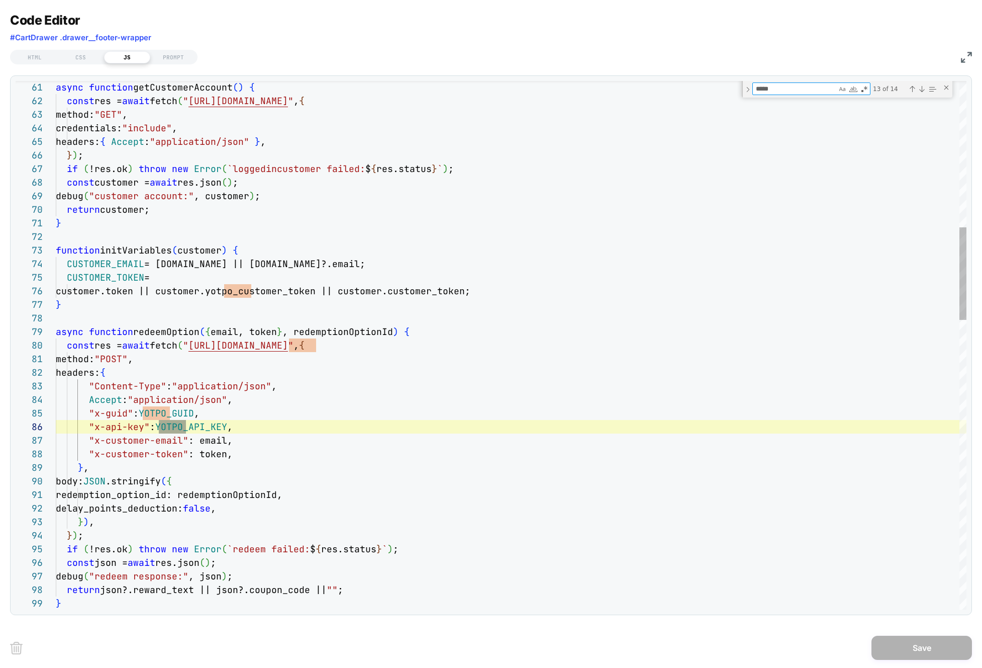
type textarea "**********"
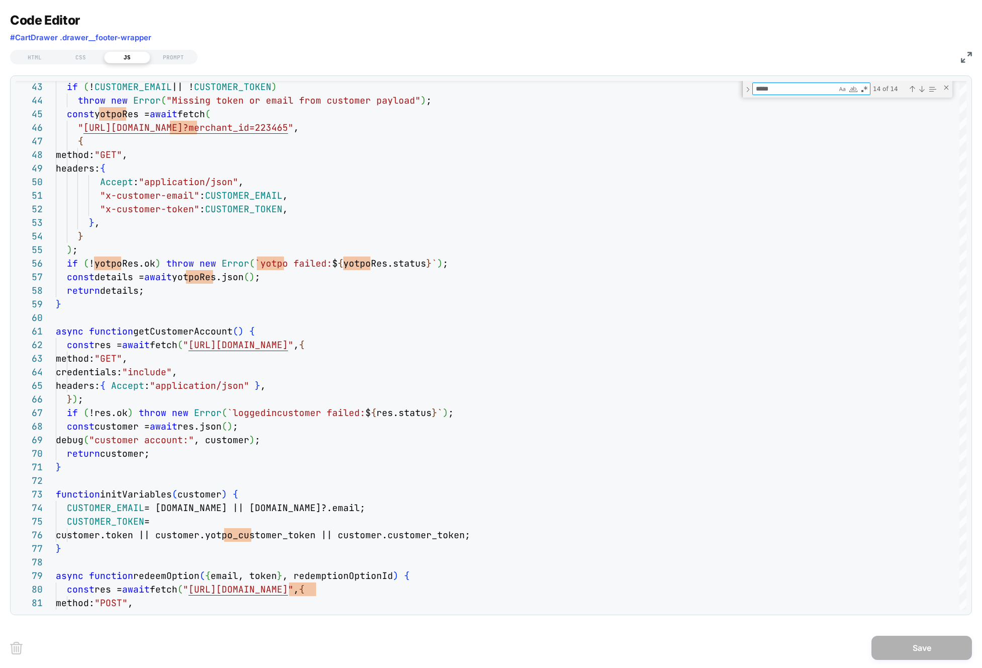
type textarea "*****"
click at [969, 63] on div "HTML CSS JS PROMPT" at bounding box center [491, 55] width 962 height 17
click at [968, 60] on img at bounding box center [966, 57] width 11 height 11
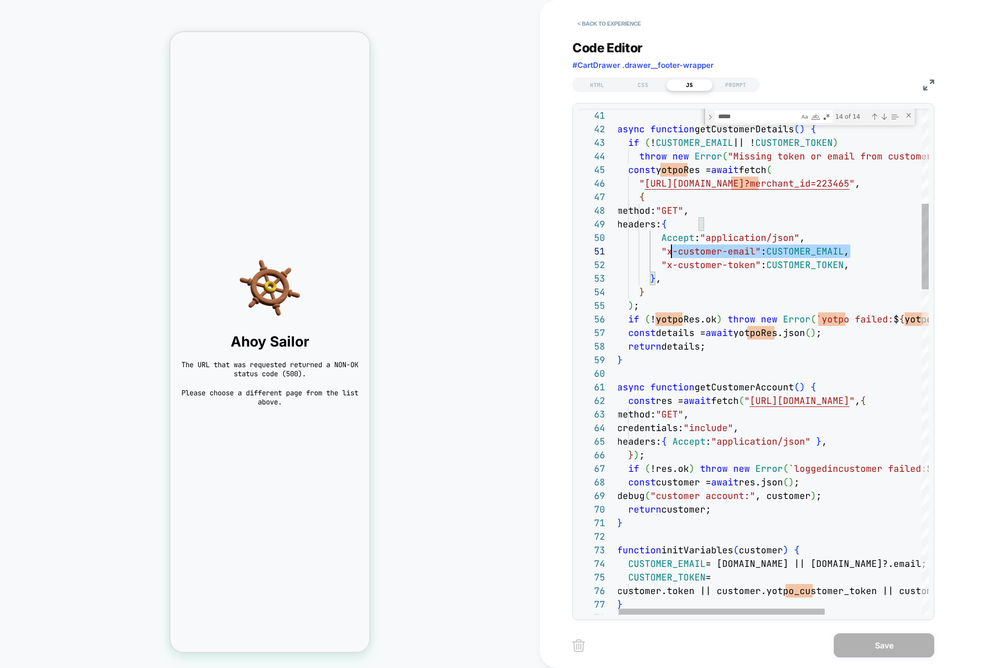
scroll to position [0, 54]
drag, startPoint x: 851, startPoint y: 251, endPoint x: 707, endPoint y: 260, distance: 144.6
click at [670, 253] on div ""x-customer-email" : CUSTOMER_EMAIL ," at bounding box center [845, 251] width 457 height 14
drag, startPoint x: 872, startPoint y: 261, endPoint x: 671, endPoint y: 261, distance: 201.6
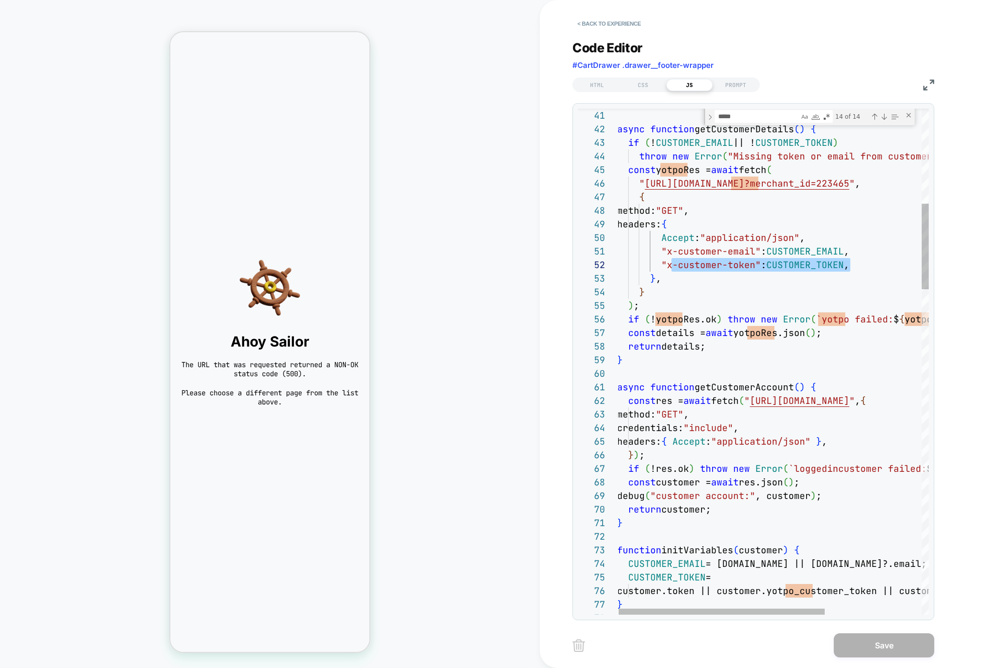
type textarea "**********"
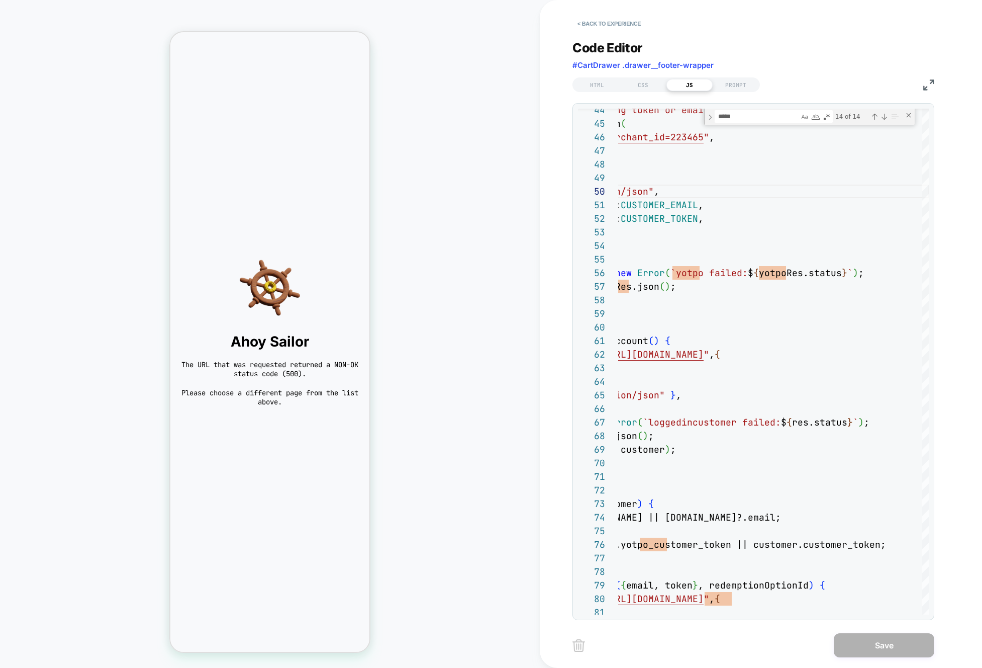
click at [928, 90] on div "HTML CSS JS PROMPT" at bounding box center [754, 83] width 362 height 17
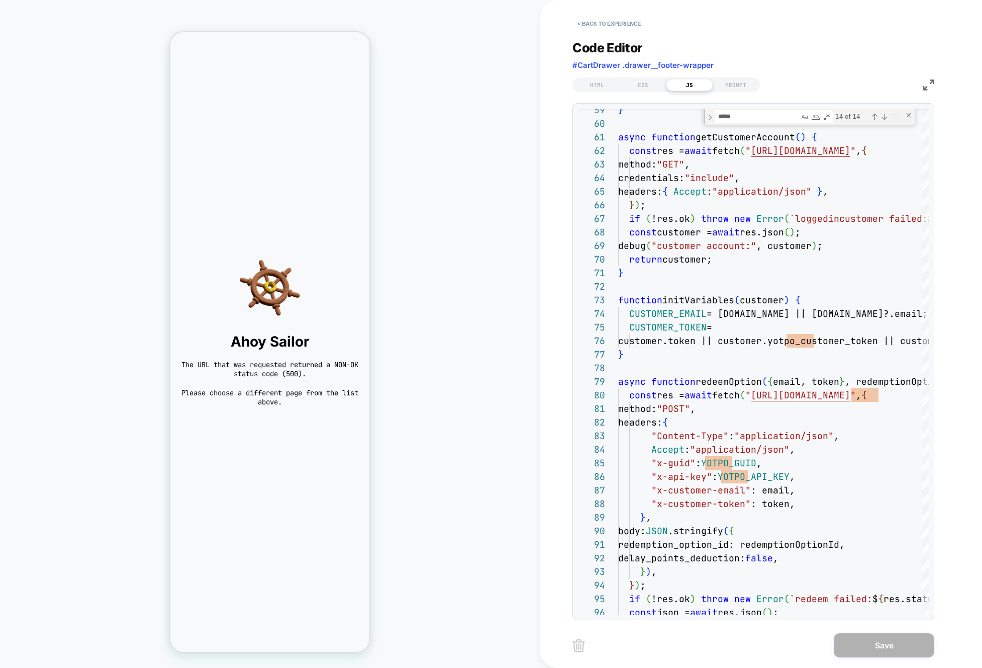
click at [936, 80] on div "< Back to experience Code Editor #CartDrawer .drawer__footer-wrapper HTML CSS J…" at bounding box center [761, 334] width 377 height 668
click at [930, 81] on img at bounding box center [928, 84] width 11 height 11
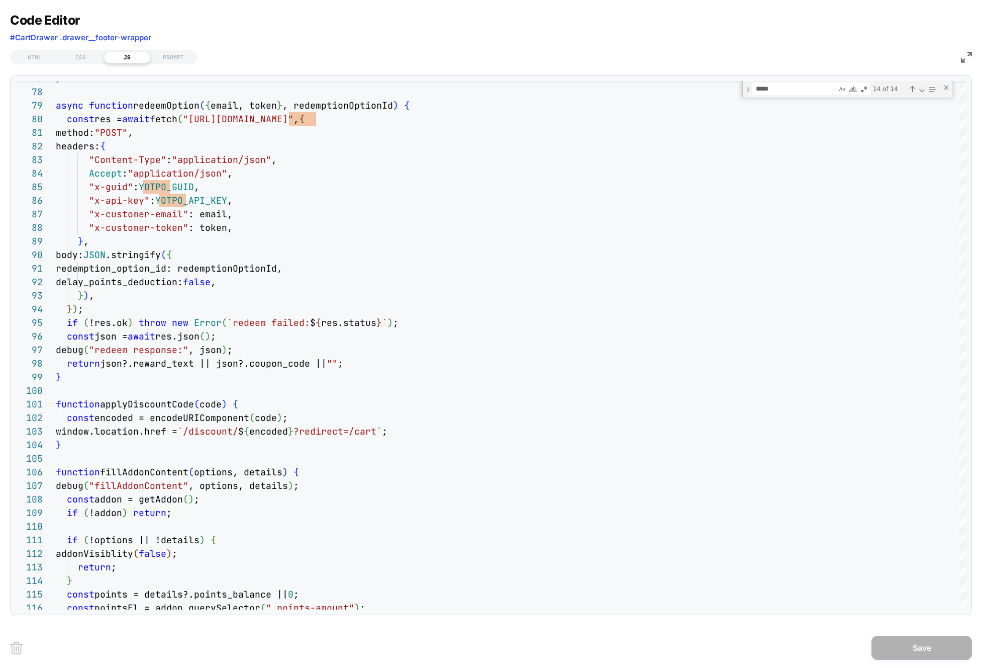
click at [952, 58] on div "HTML CSS JS PROMPT" at bounding box center [491, 55] width 962 height 17
drag, startPoint x: 953, startPoint y: 58, endPoint x: 959, endPoint y: 58, distance: 5.6
click at [955, 58] on div "HTML CSS JS PROMPT" at bounding box center [491, 55] width 962 height 17
drag, startPoint x: 959, startPoint y: 58, endPoint x: 964, endPoint y: 59, distance: 5.1
click at [959, 58] on div "HTML CSS JS PROMPT" at bounding box center [491, 55] width 962 height 17
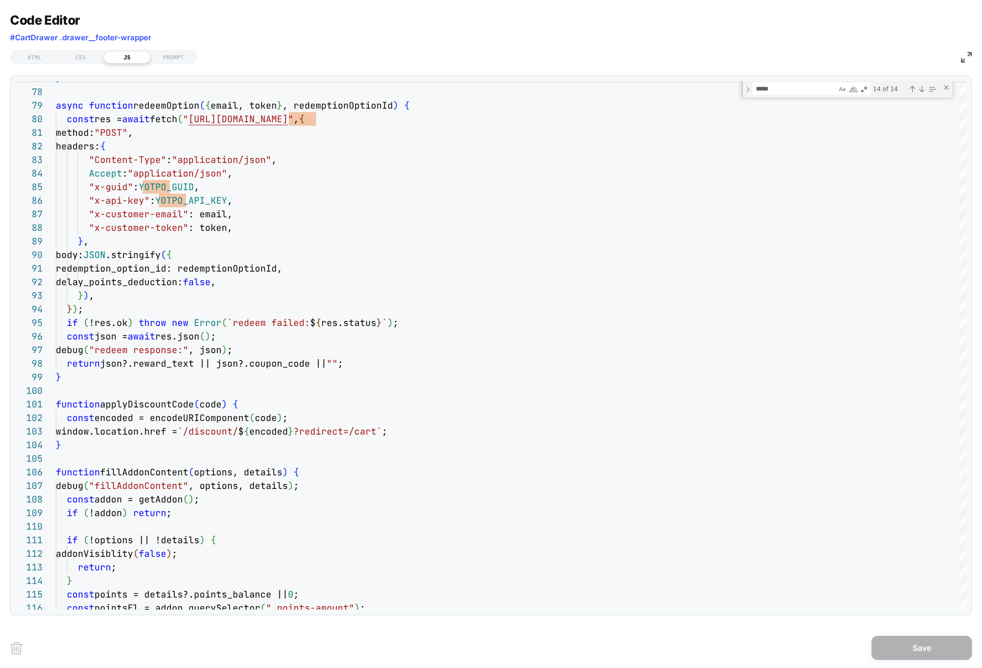
drag, startPoint x: 964, startPoint y: 59, endPoint x: 913, endPoint y: 55, distance: 50.9
click at [964, 59] on img at bounding box center [966, 57] width 11 height 11
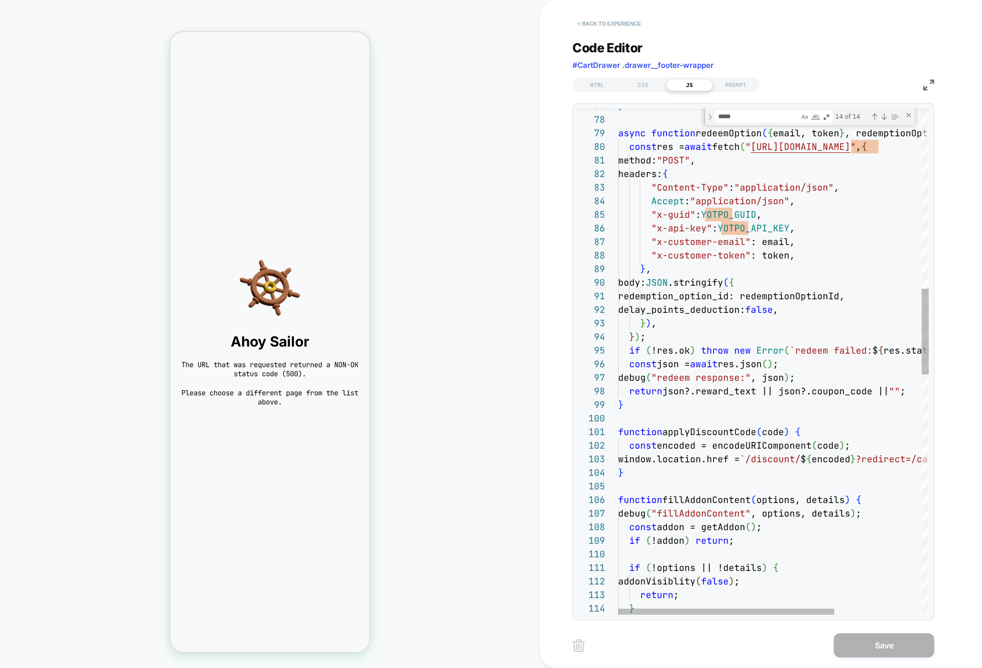
click at [627, 22] on button "< Back to experience" at bounding box center [609, 24] width 73 height 16
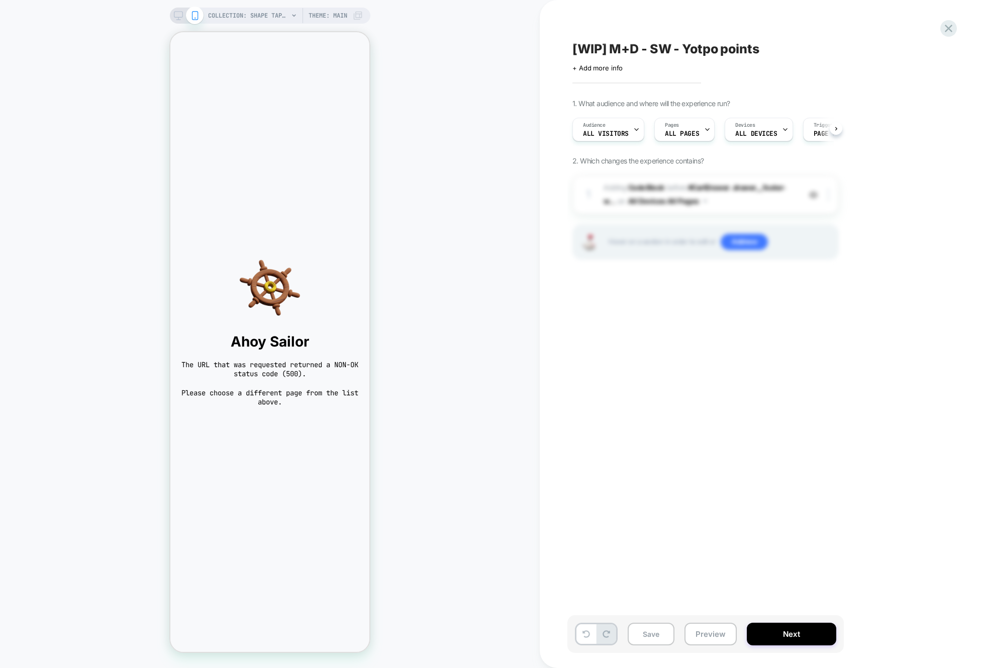
scroll to position [0, 1]
click at [942, 33] on icon at bounding box center [949, 29] width 14 height 14
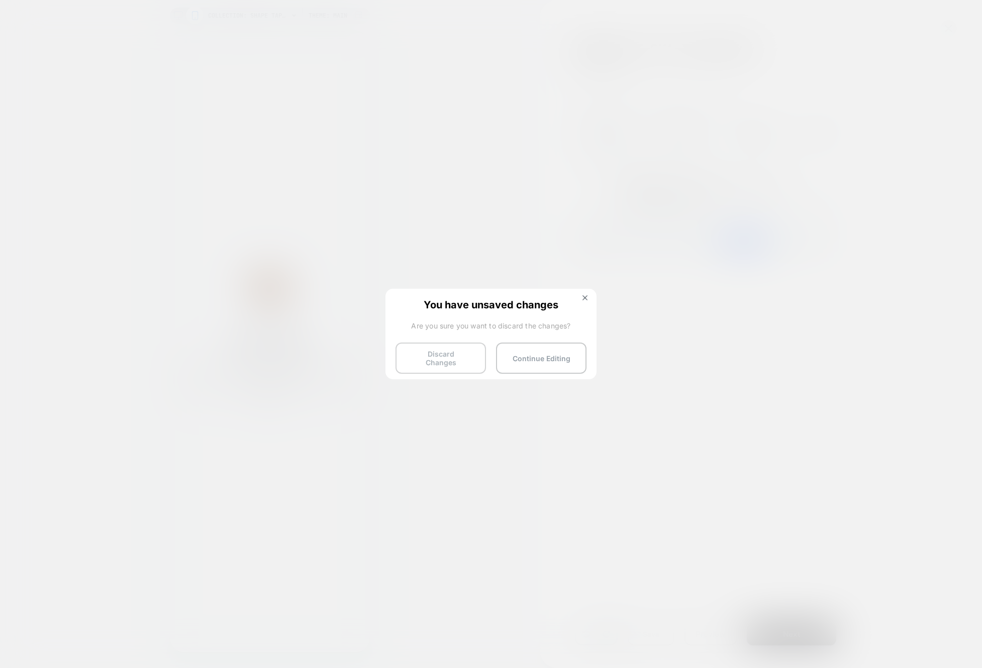
click at [459, 352] on button "Discard Changes" at bounding box center [441, 357] width 90 height 31
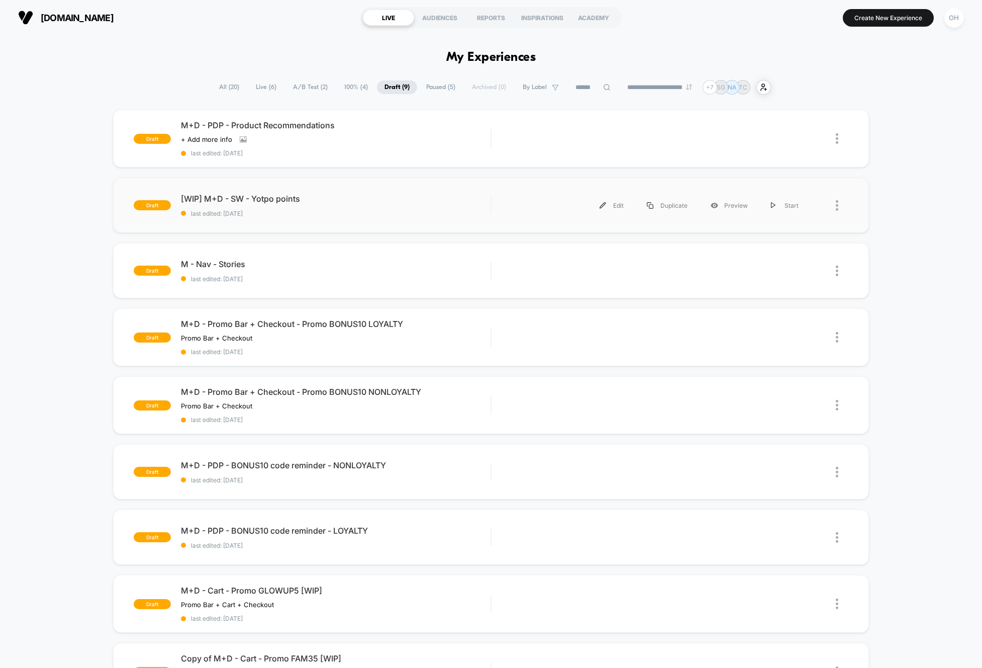
click at [435, 220] on div "draft [WIP] M+D - SW - Yotpo points last edited: 8/21/2025 Edit Duplicate Previ…" at bounding box center [491, 204] width 756 height 55
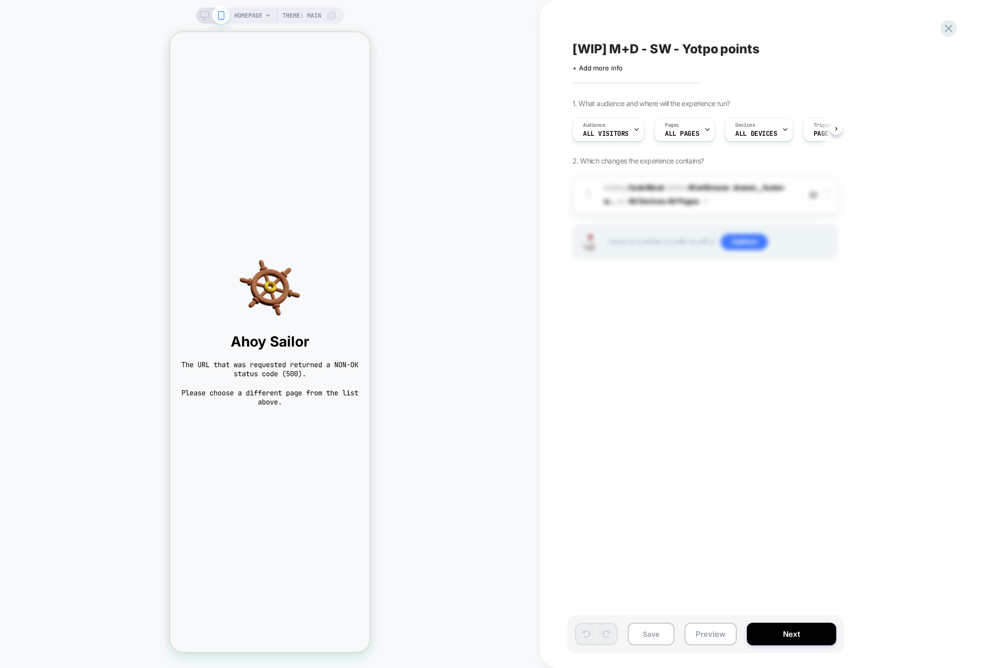
scroll to position [0, 1]
click at [751, 196] on span "Adding Code Block BEFORE #CartDrawer .drawer__footer-w... #CartDrawer .drawer__…" at bounding box center [700, 194] width 192 height 27
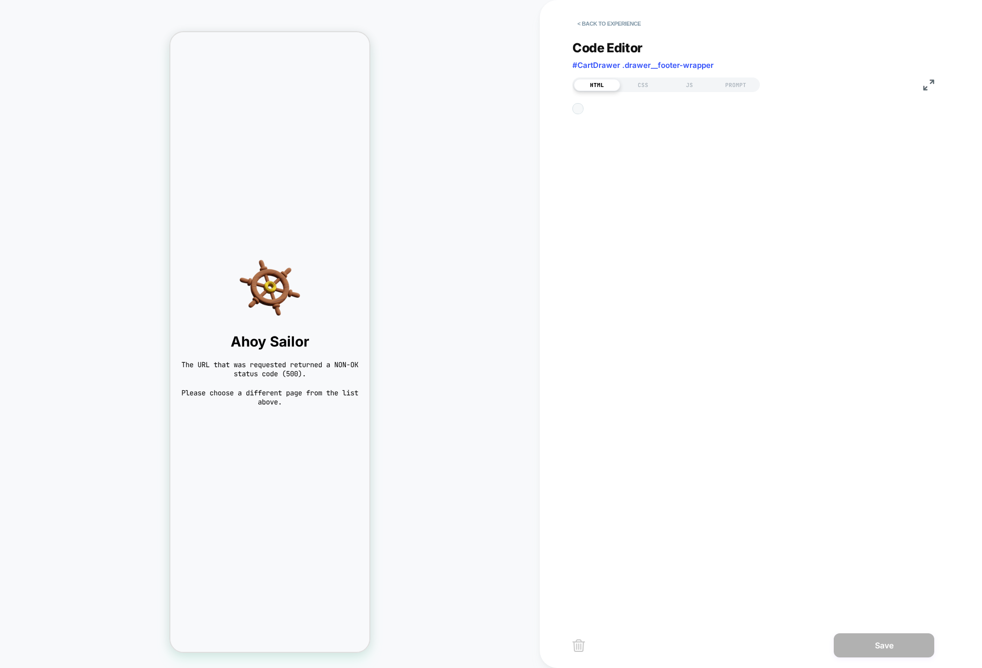
scroll to position [122, 0]
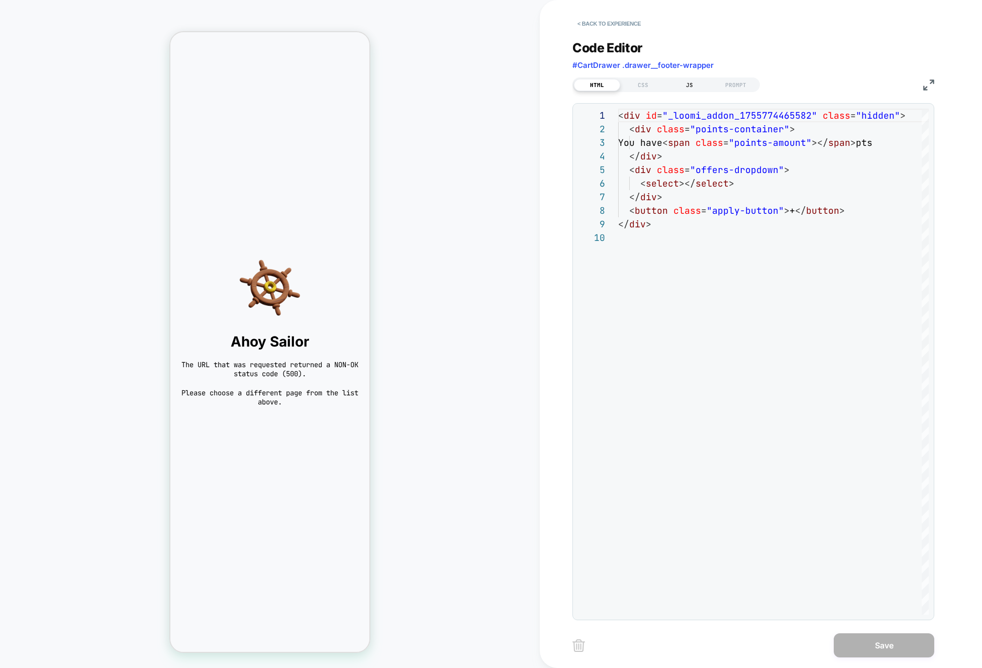
click at [681, 87] on div "JS" at bounding box center [690, 85] width 46 height 12
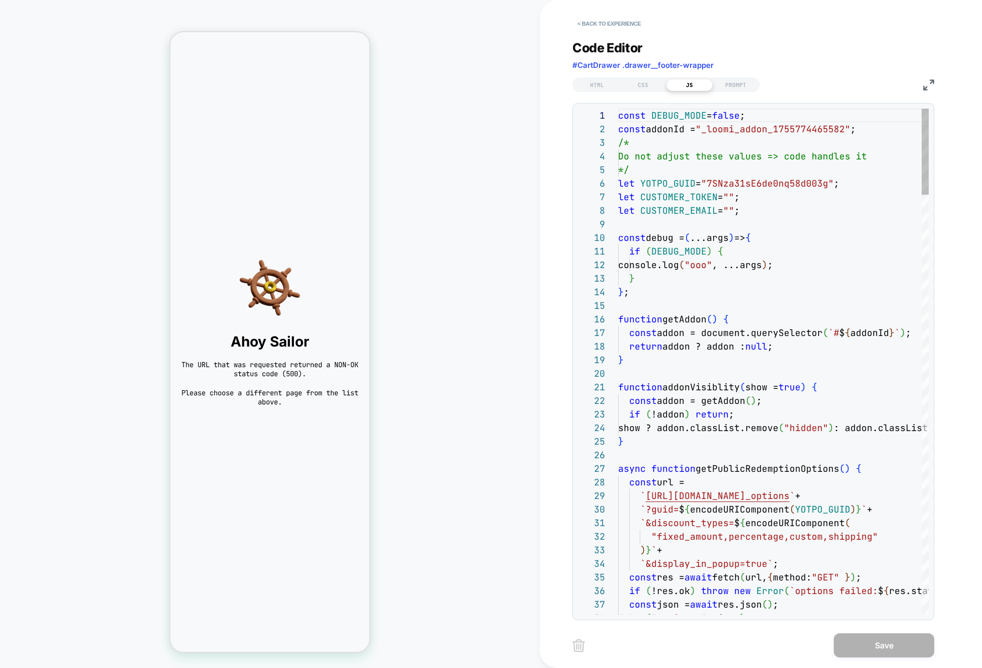
scroll to position [136, 0]
click at [929, 89] on img at bounding box center [928, 84] width 11 height 11
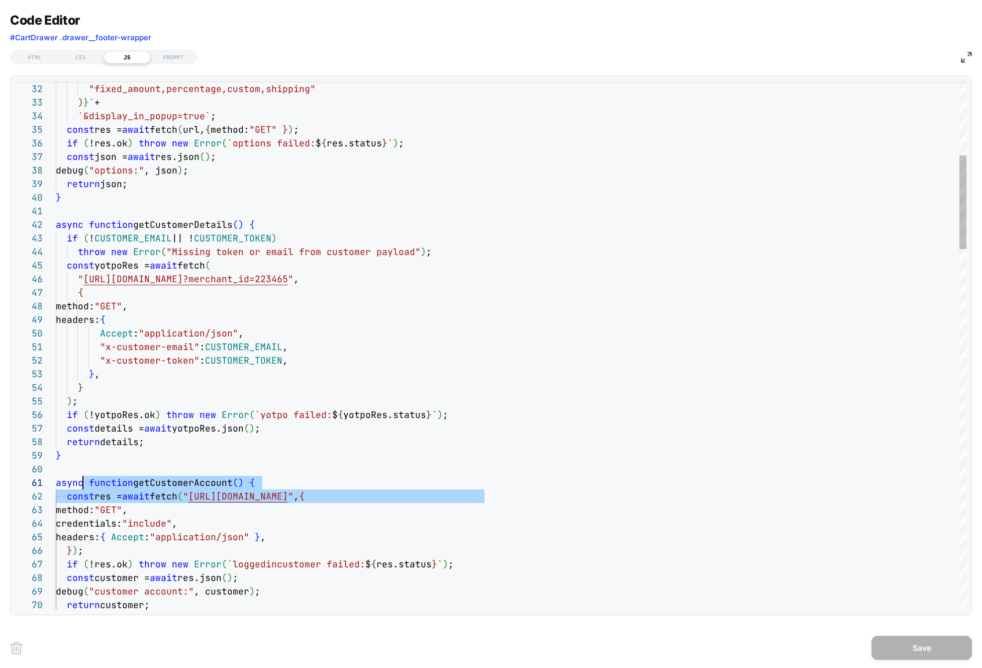
scroll to position [0, 27]
drag, startPoint x: 515, startPoint y: 496, endPoint x: 86, endPoint y: 487, distance: 428.8
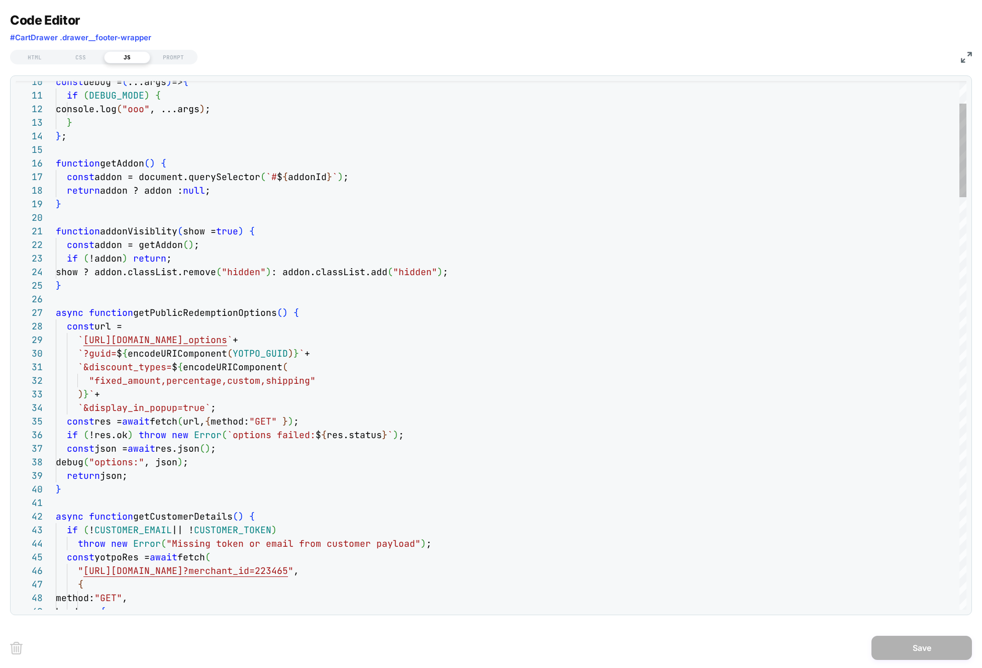
type textarea "**********"
click at [963, 57] on img at bounding box center [966, 57] width 11 height 11
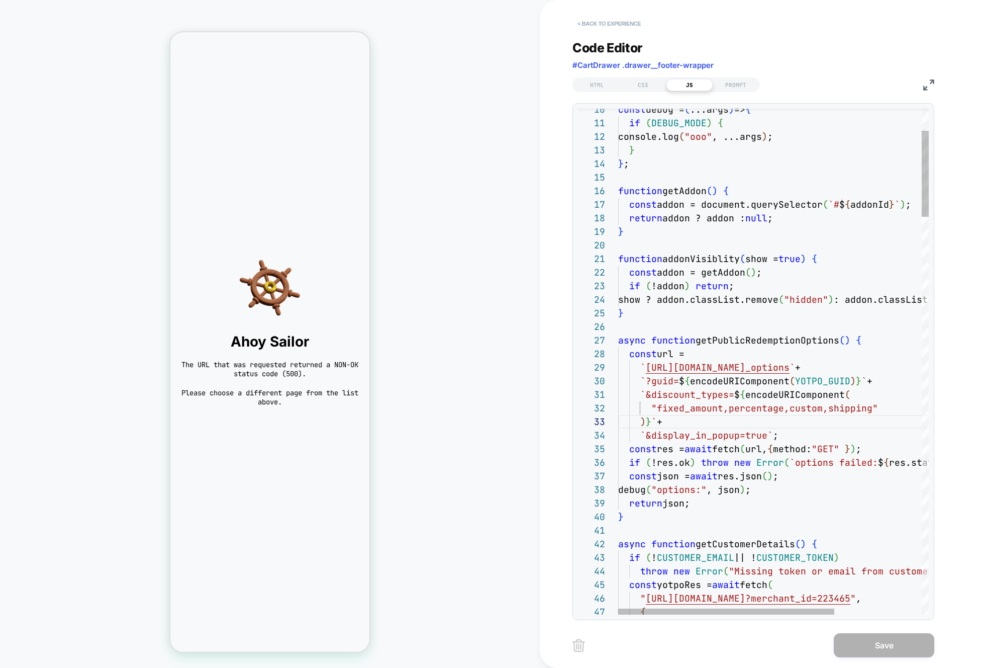
click at [599, 22] on button "< Back to experience" at bounding box center [609, 24] width 73 height 16
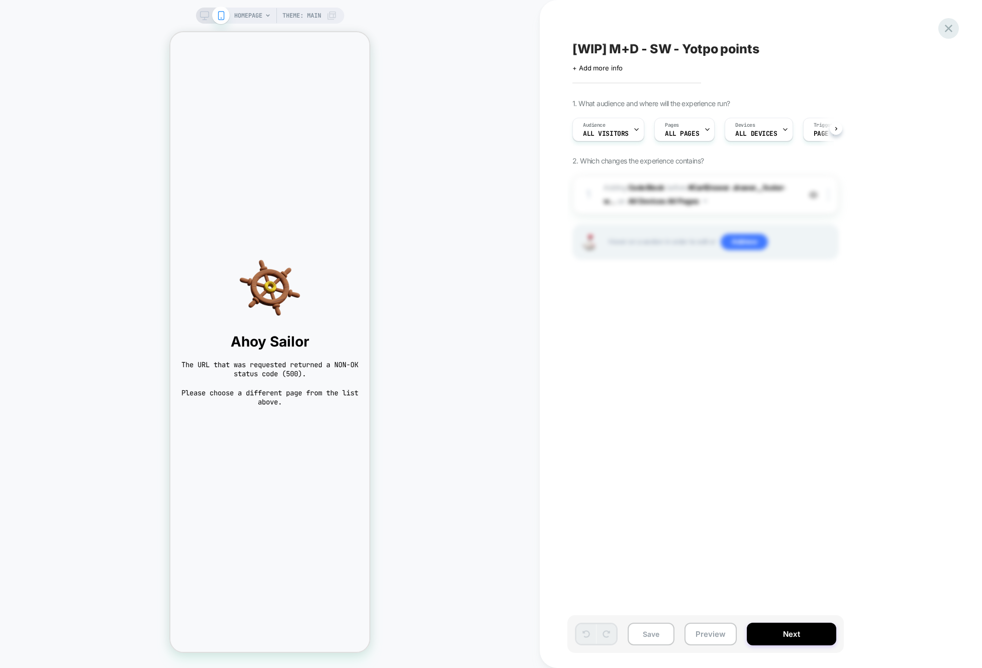
scroll to position [0, 1]
click at [946, 30] on icon at bounding box center [949, 29] width 8 height 8
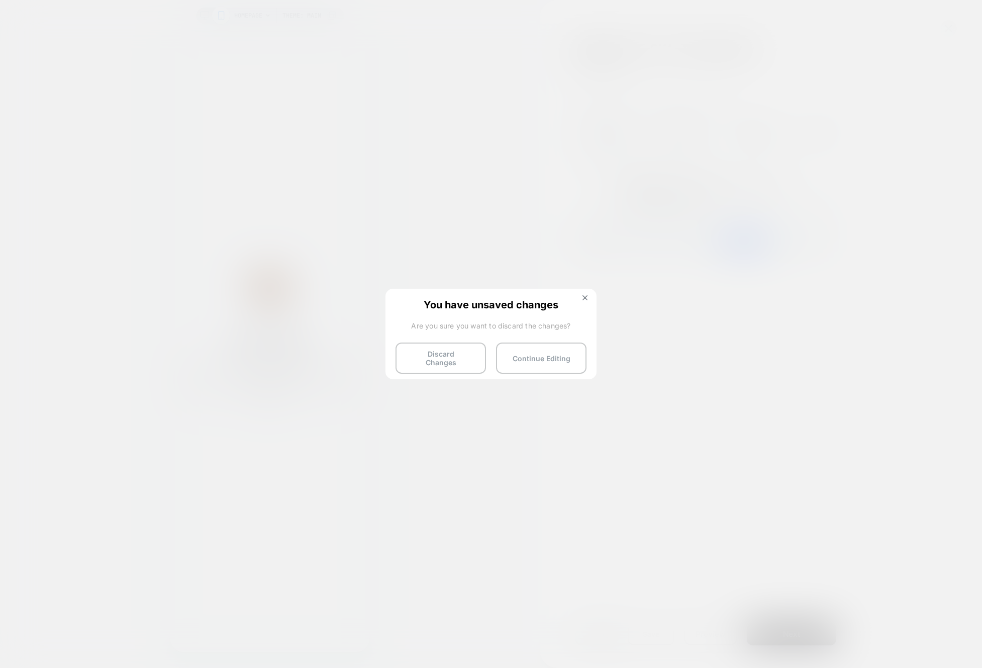
drag, startPoint x: 459, startPoint y: 354, endPoint x: 464, endPoint y: 169, distance: 185.5
click at [459, 354] on button "Discard Changes" at bounding box center [441, 357] width 90 height 31
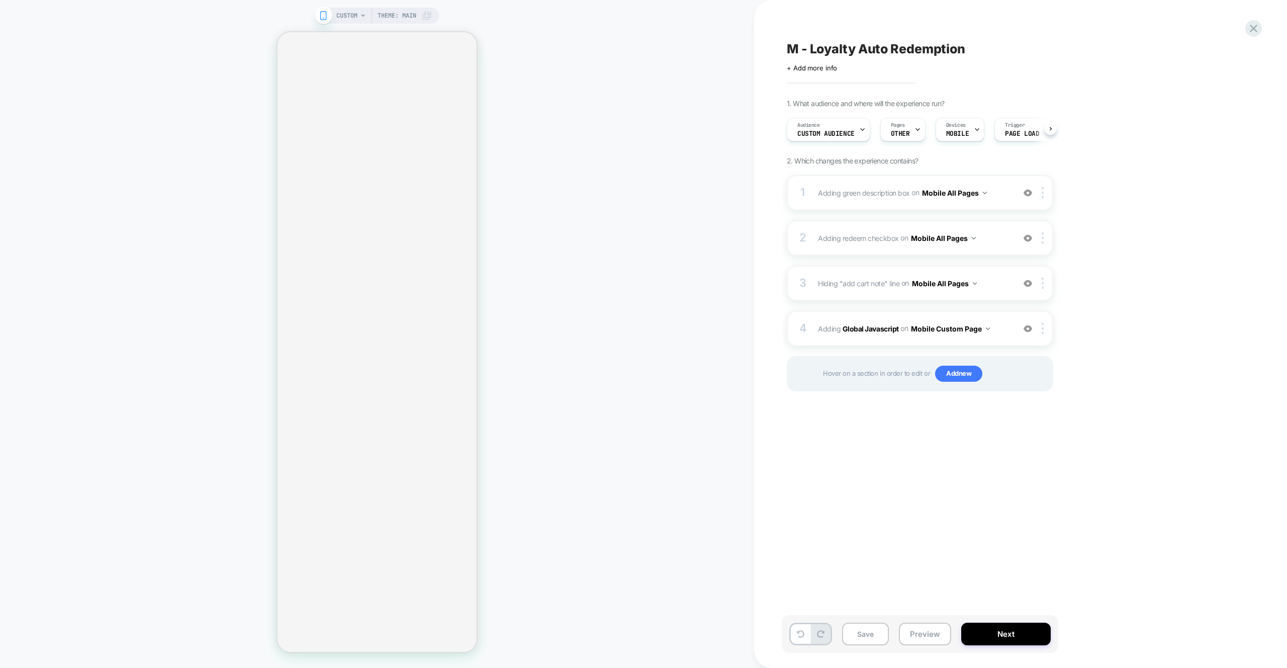
scroll to position [0, 1]
click at [998, 195] on span "Adding green description box Adding Code Block AFTER #mini-cart-form .line-item…" at bounding box center [914, 192] width 192 height 15
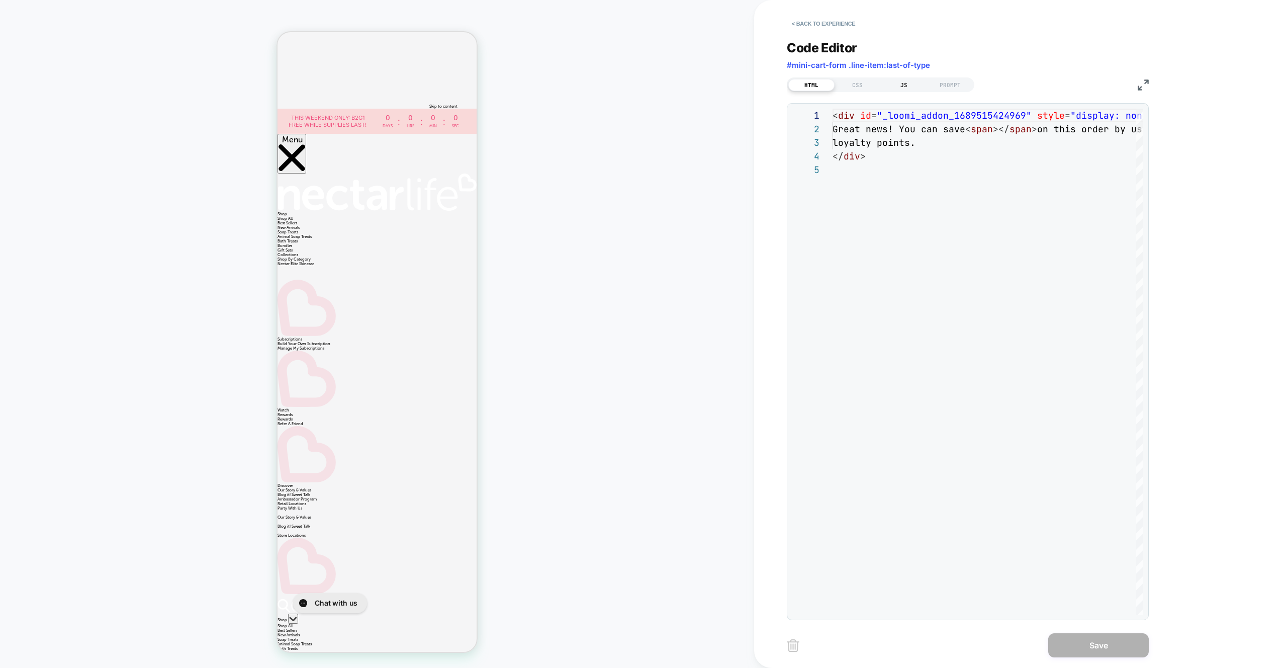
scroll to position [0, 0]
click at [22, 193] on div "JS" at bounding box center [11, 195] width 22 height 5
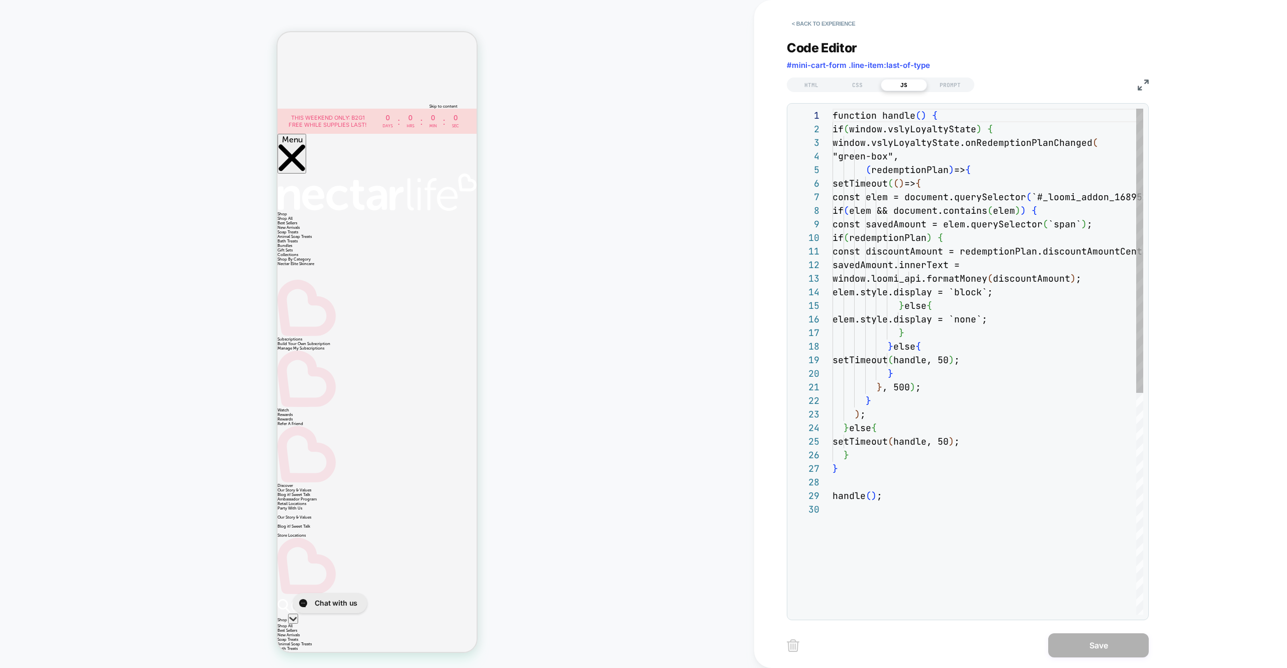
scroll to position [136, 0]
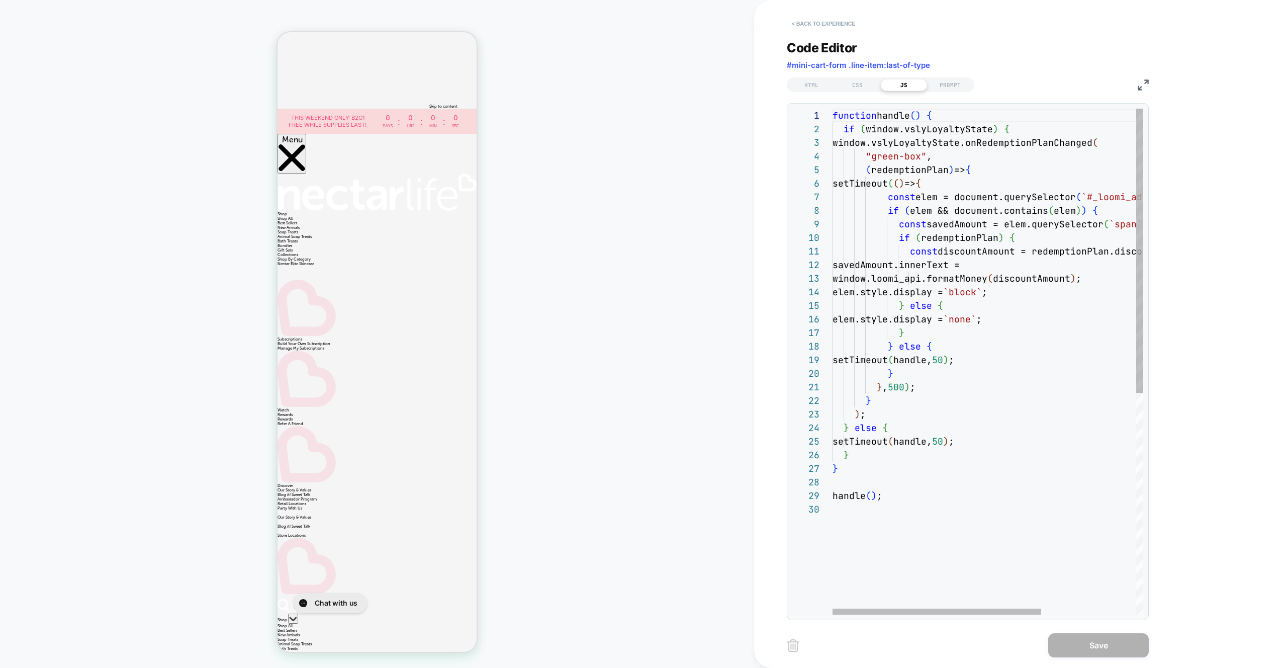
click at [819, 28] on button "< Back to experience" at bounding box center [823, 24] width 73 height 16
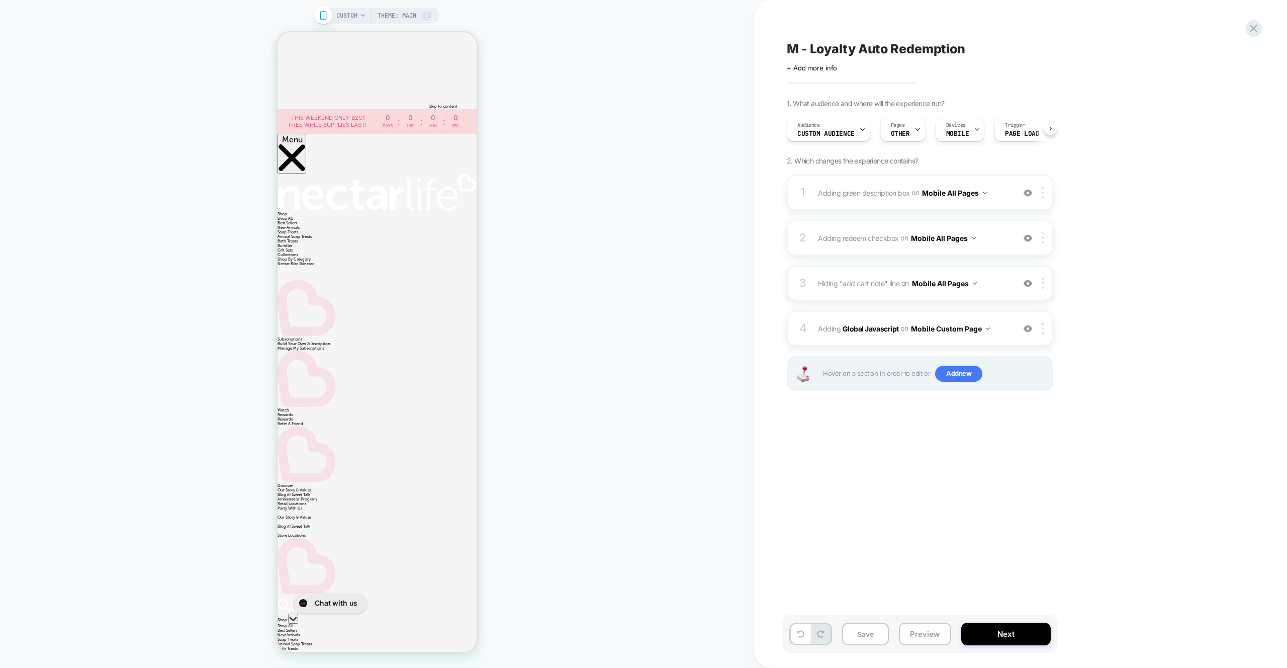
scroll to position [0, 1]
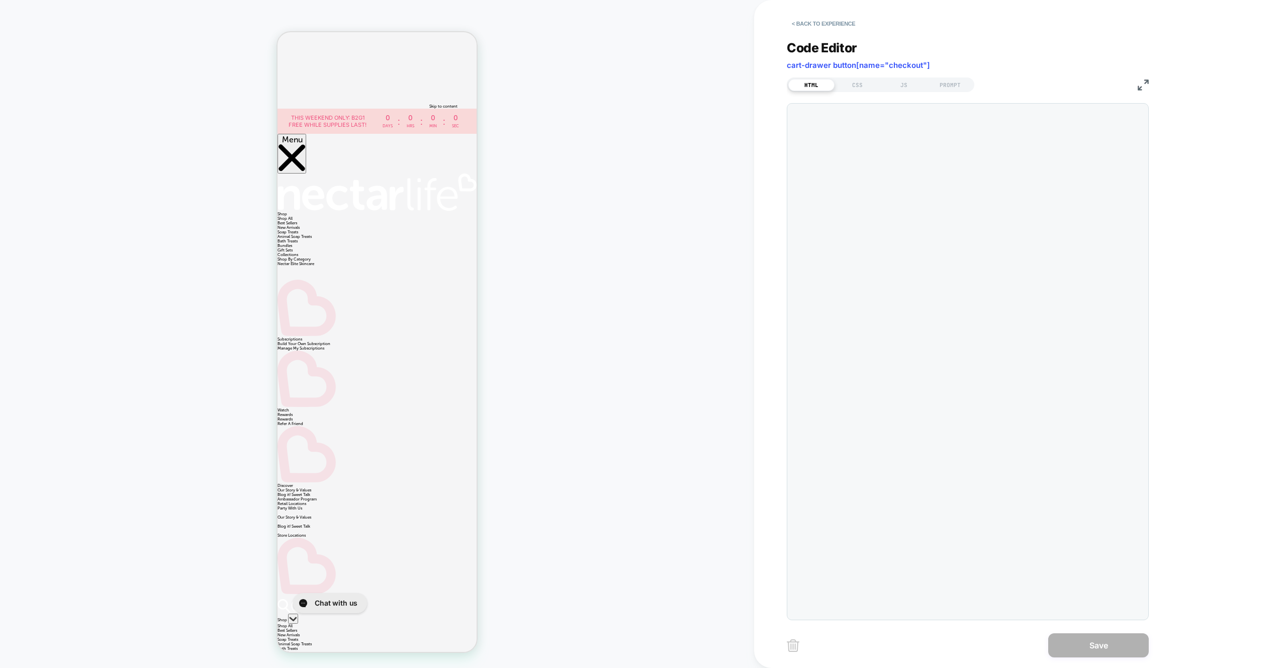
scroll to position [95, 0]
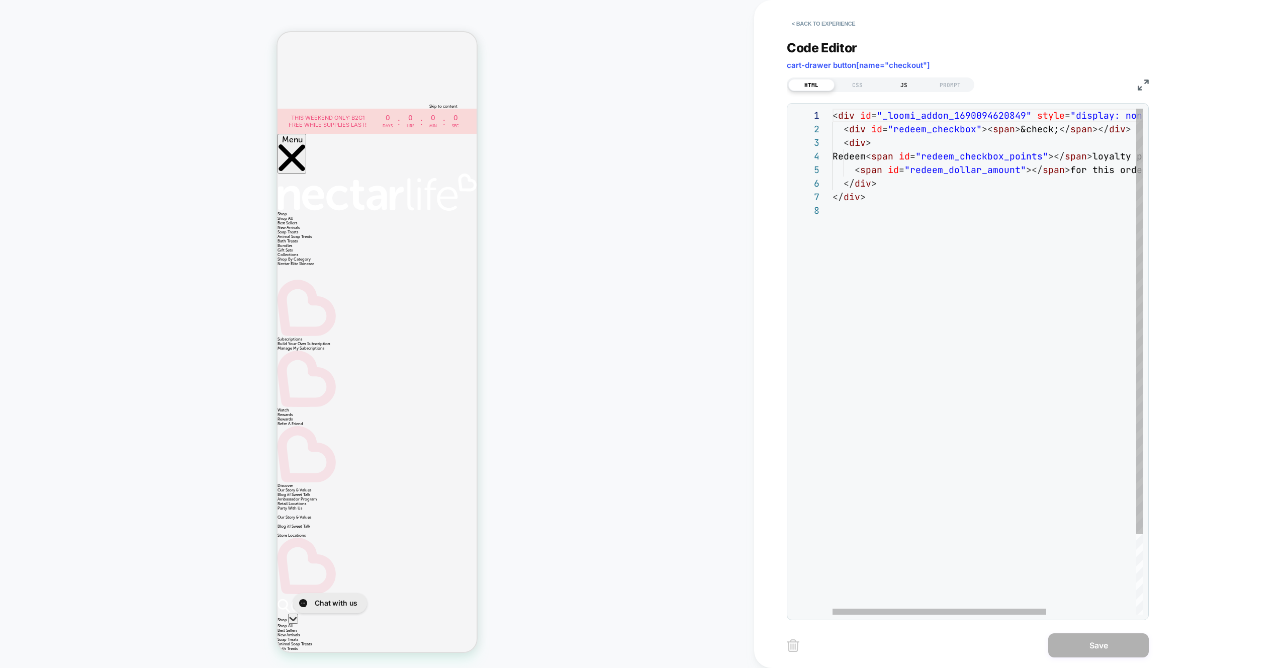
click at [892, 83] on div "JS" at bounding box center [904, 85] width 46 height 12
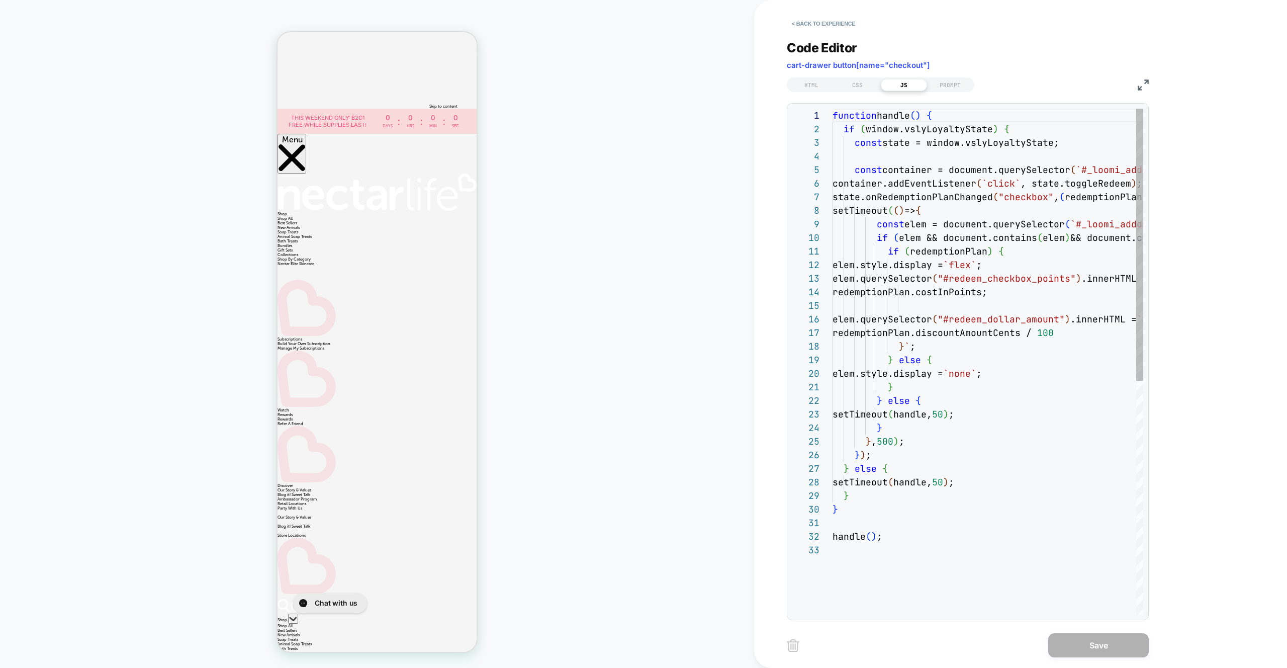
scroll to position [0, 131]
click at [818, 32] on div "Code Editor cart-drawer button[name="checkout"] HTML CSS JS PROMPT 1 2 3 4 5 6 …" at bounding box center [968, 324] width 362 height 592
click at [817, 28] on button "< Back to experience" at bounding box center [823, 24] width 73 height 16
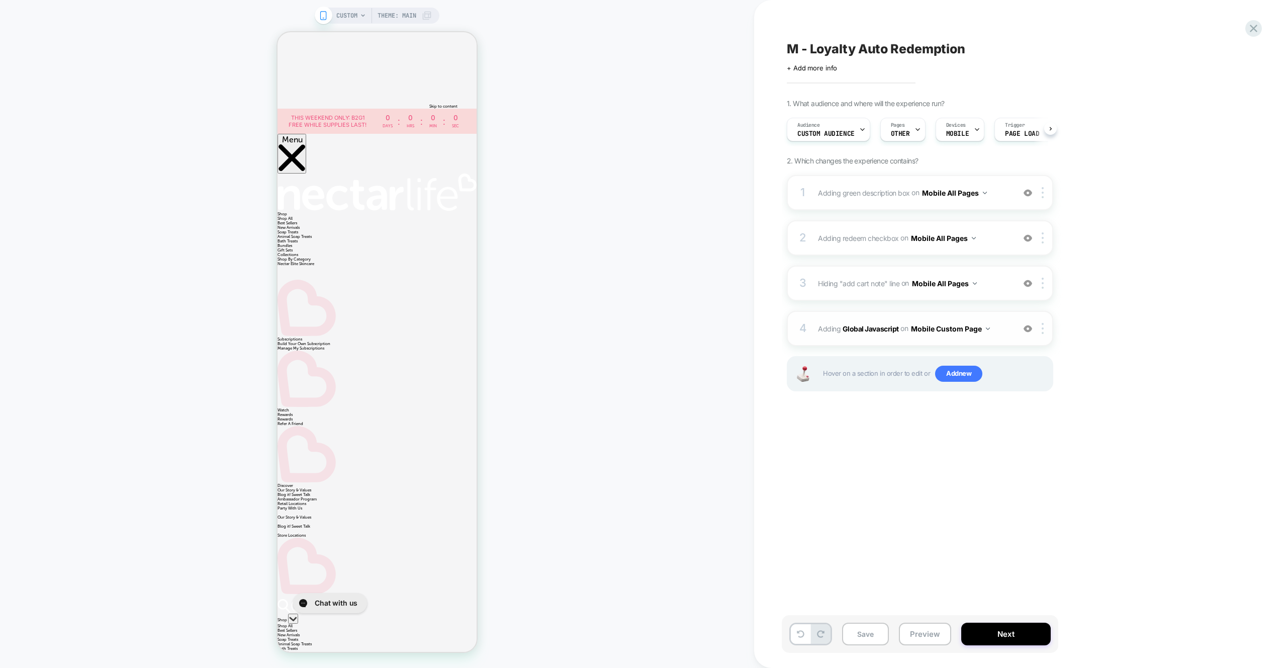
scroll to position [0, 1]
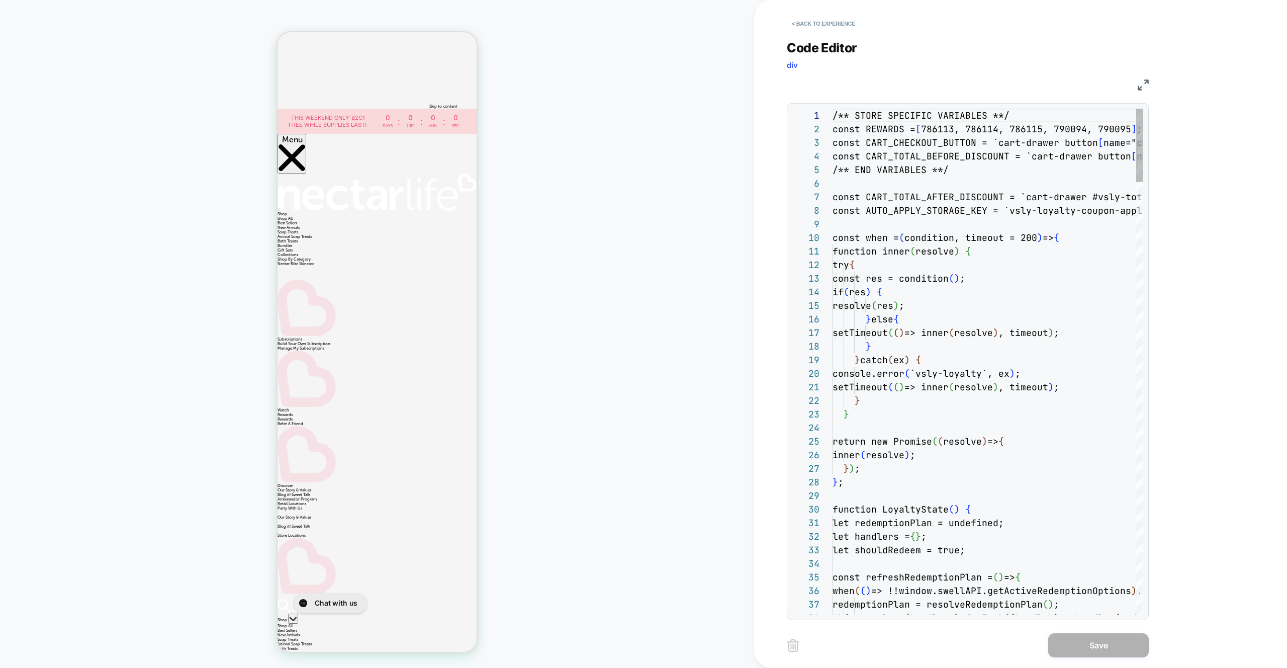
scroll to position [136, 0]
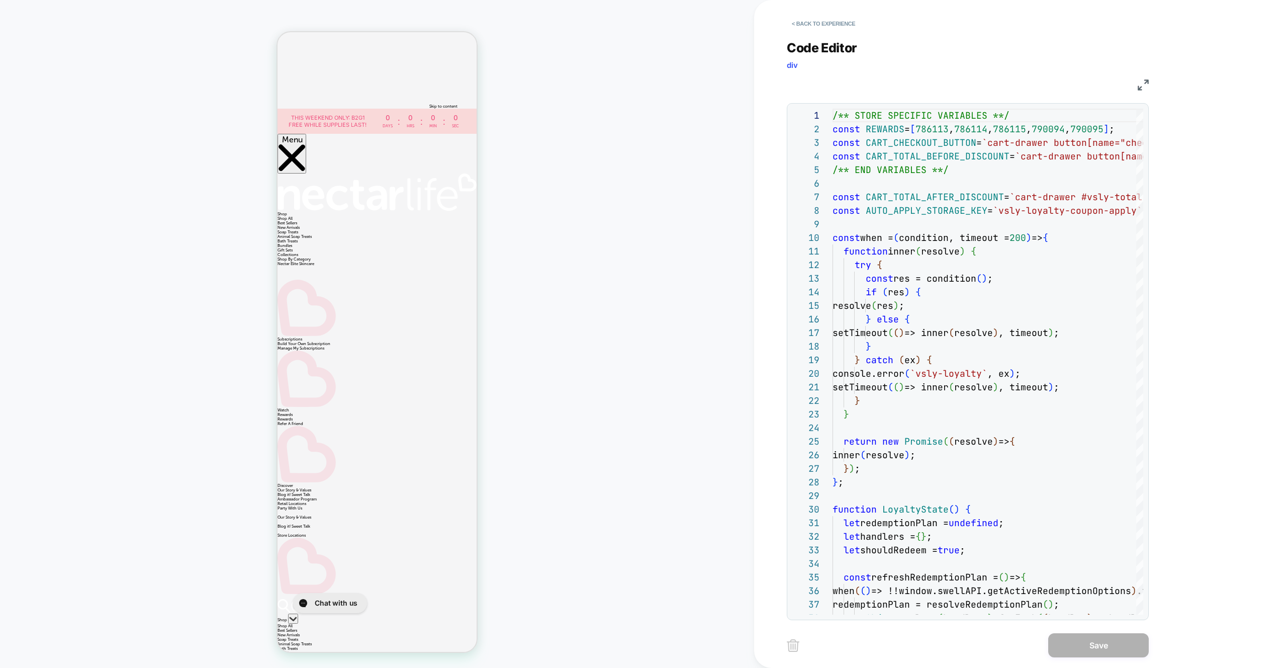
click at [1143, 87] on img at bounding box center [1142, 84] width 11 height 11
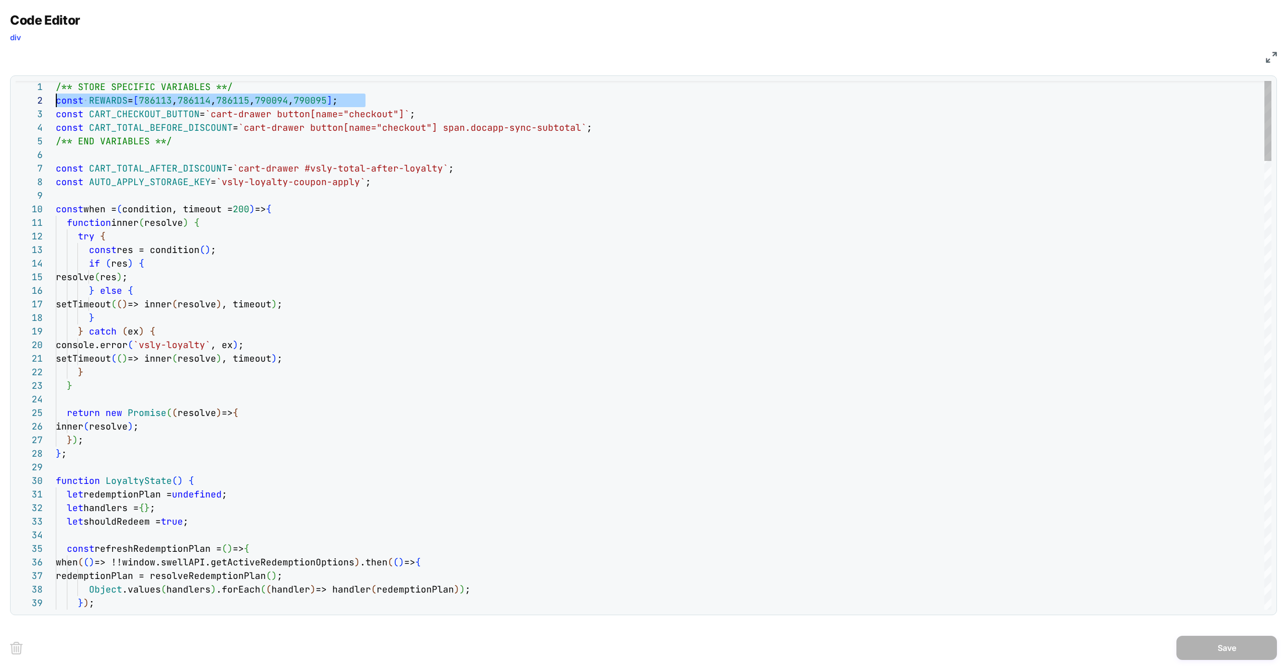
scroll to position [14, 0]
drag, startPoint x: 390, startPoint y: 101, endPoint x: 58, endPoint y: 99, distance: 331.7
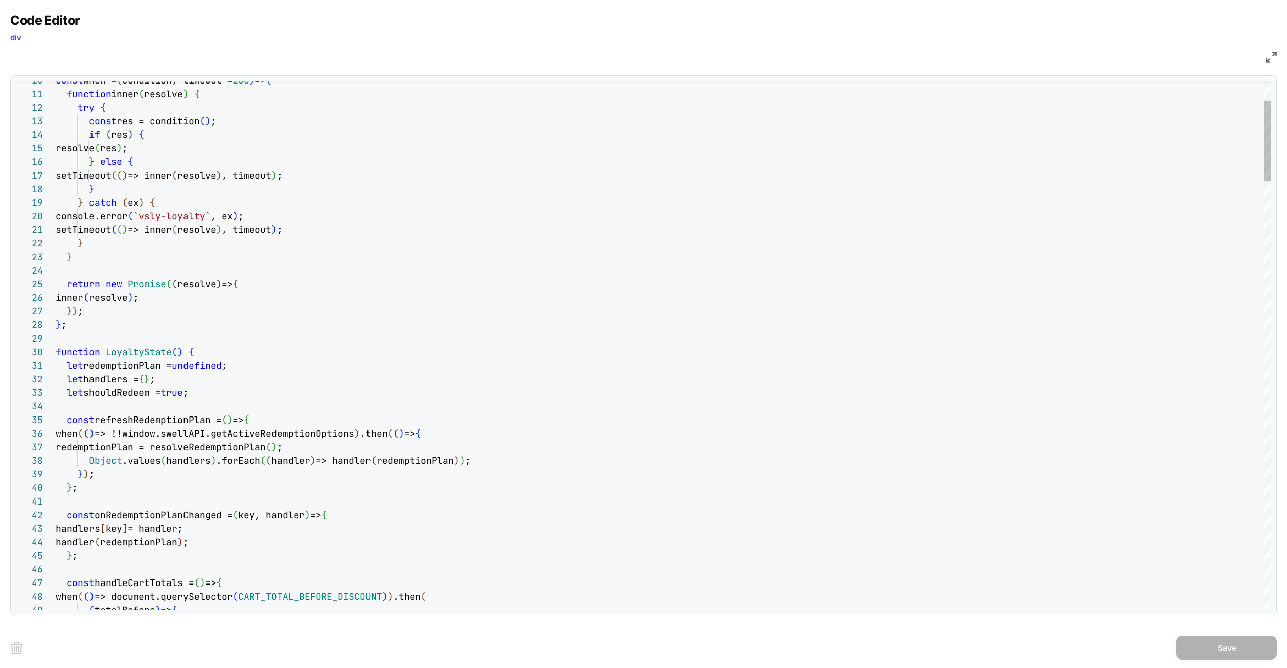
type textarea "**********"
click at [0, 0] on div "let redemptionPlan = undefined ;" at bounding box center [0, 0] width 0 height 0
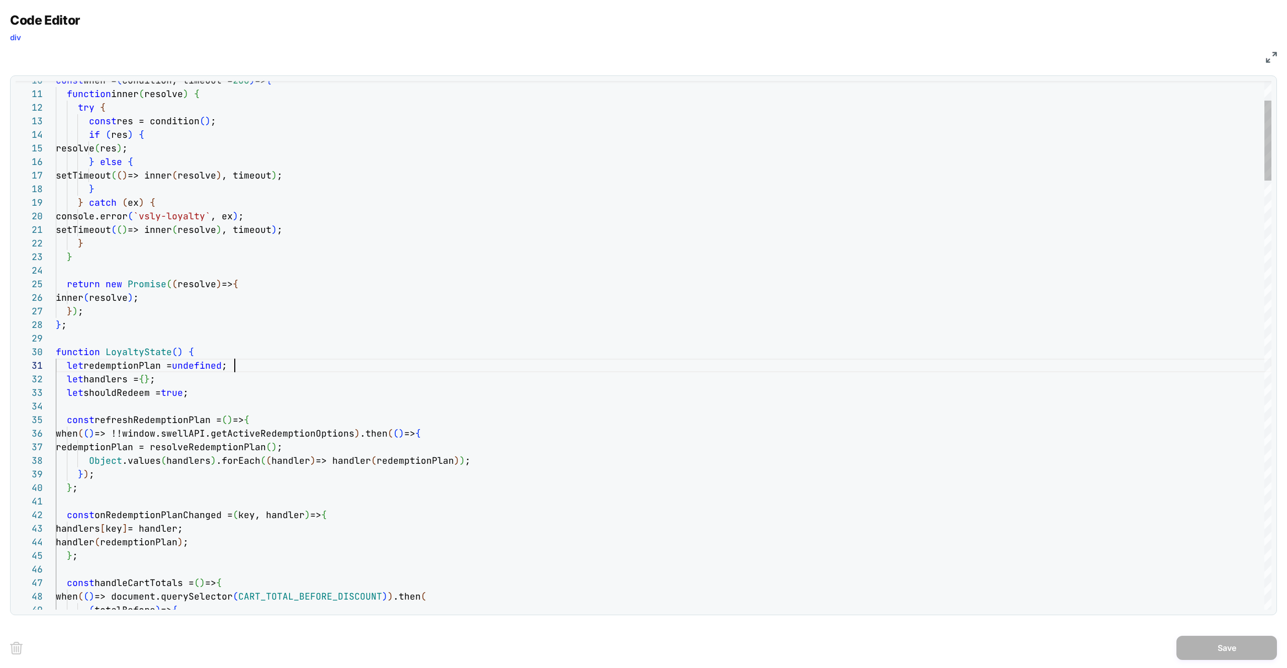
scroll to position [0, 179]
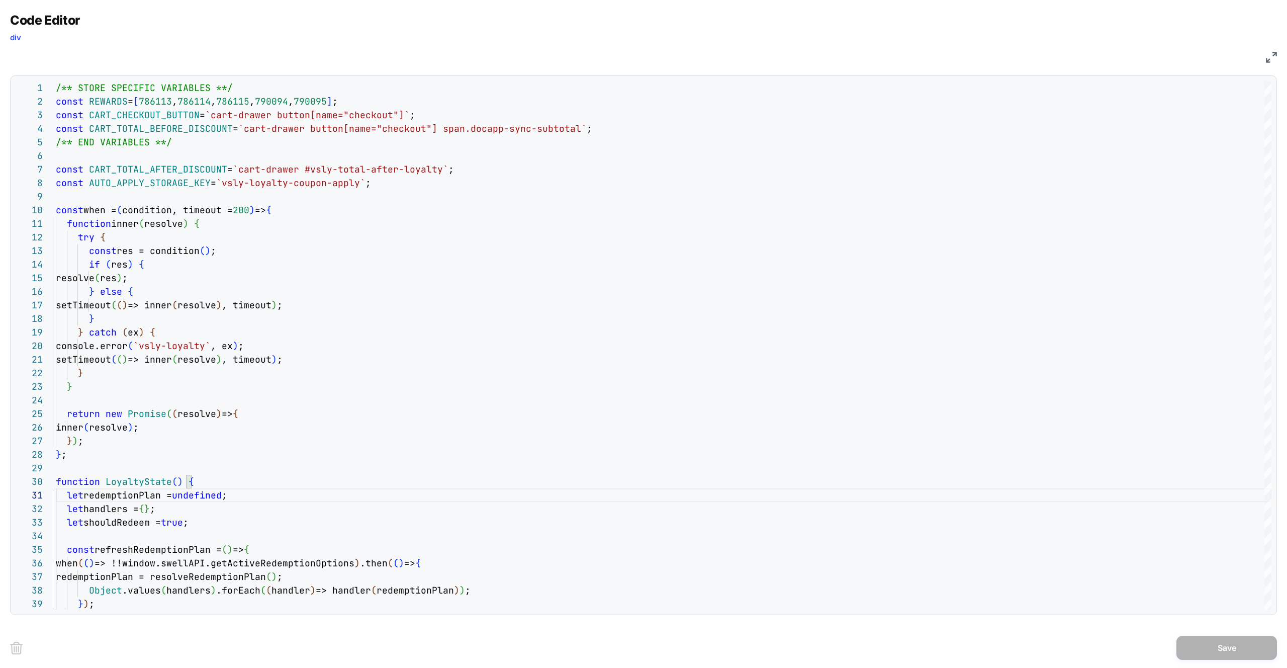
click at [1259, 53] on div "JS" at bounding box center [643, 55] width 1267 height 17
drag, startPoint x: 1272, startPoint y: 56, endPoint x: 1259, endPoint y: 55, distance: 12.7
click at [1272, 56] on img at bounding box center [1271, 57] width 11 height 11
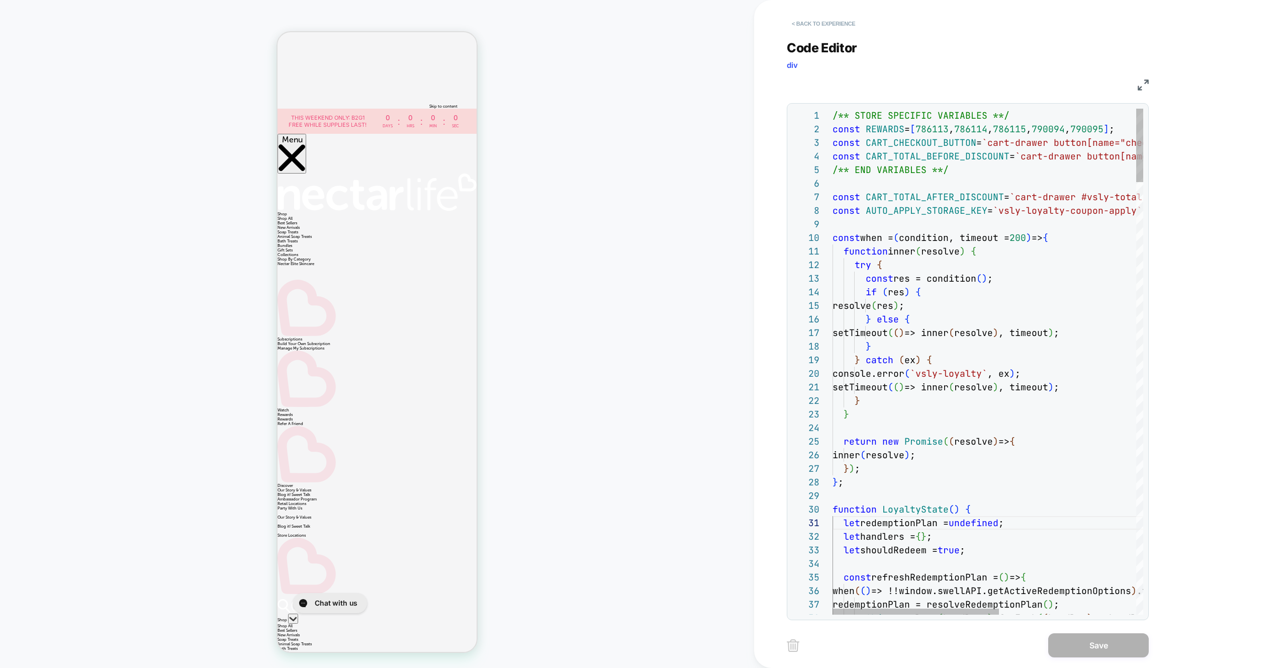
click at [0, 0] on button "< Back to experience" at bounding box center [0, 0] width 0 height 0
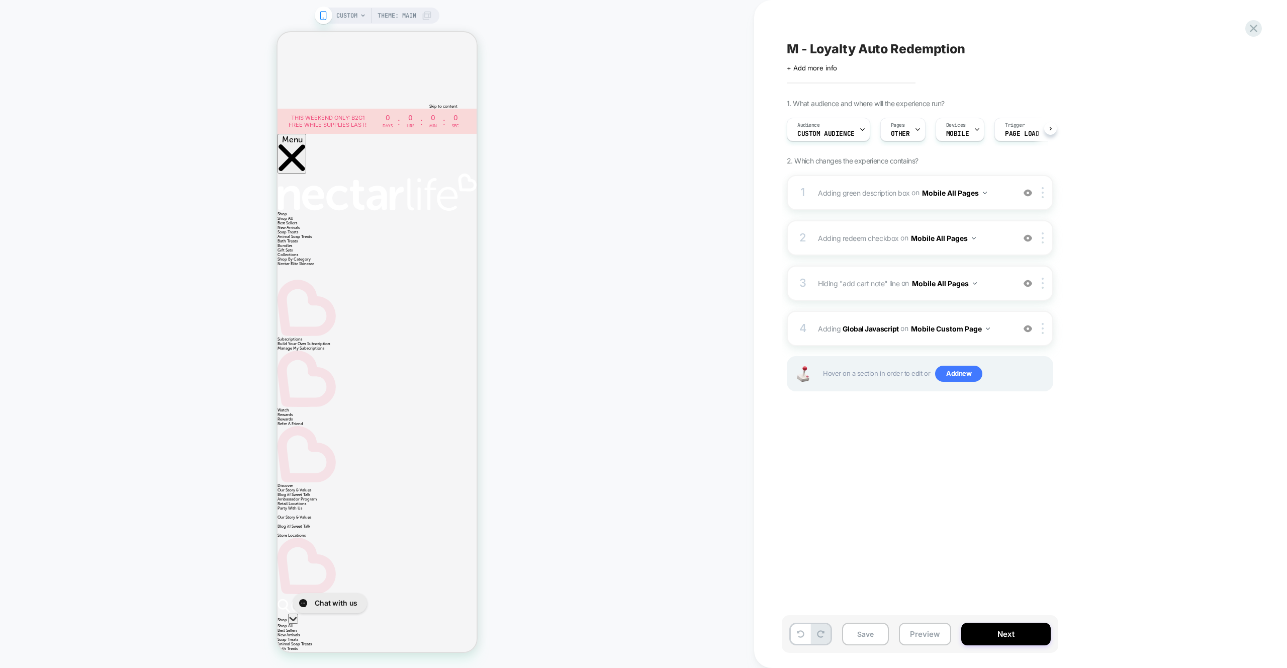
click at [712, 35] on div "CUSTOM Theme: MAIN" at bounding box center [377, 333] width 754 height 647
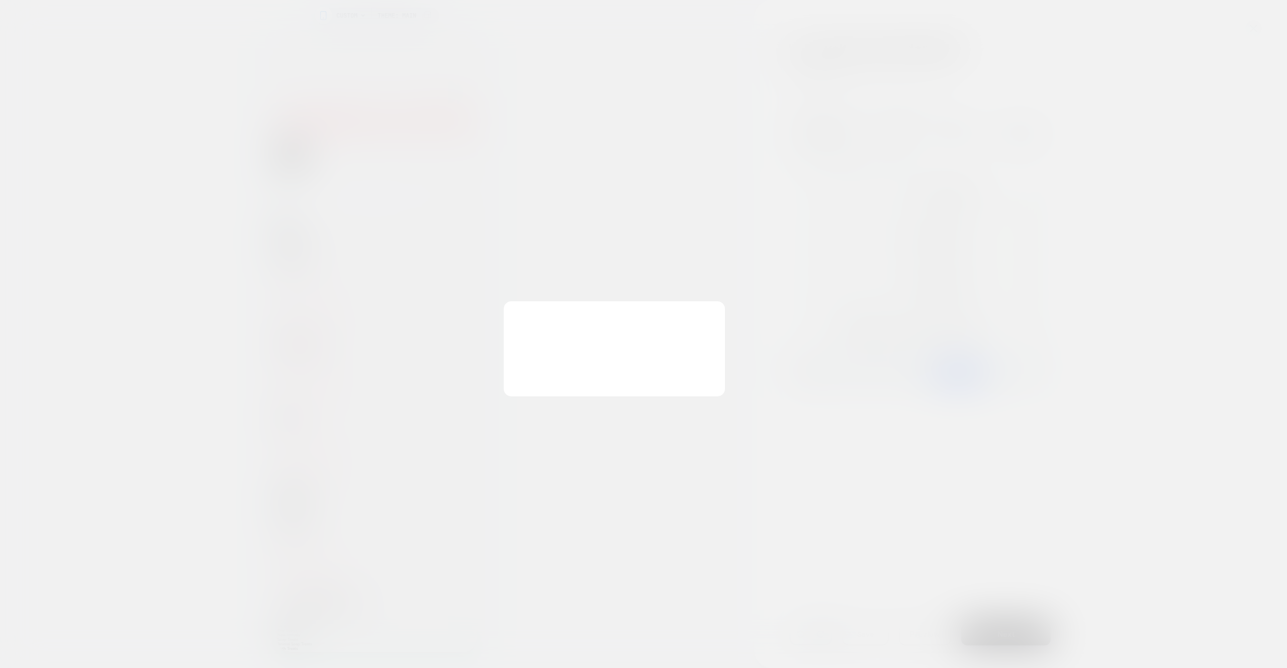
scroll to position [0, 657]
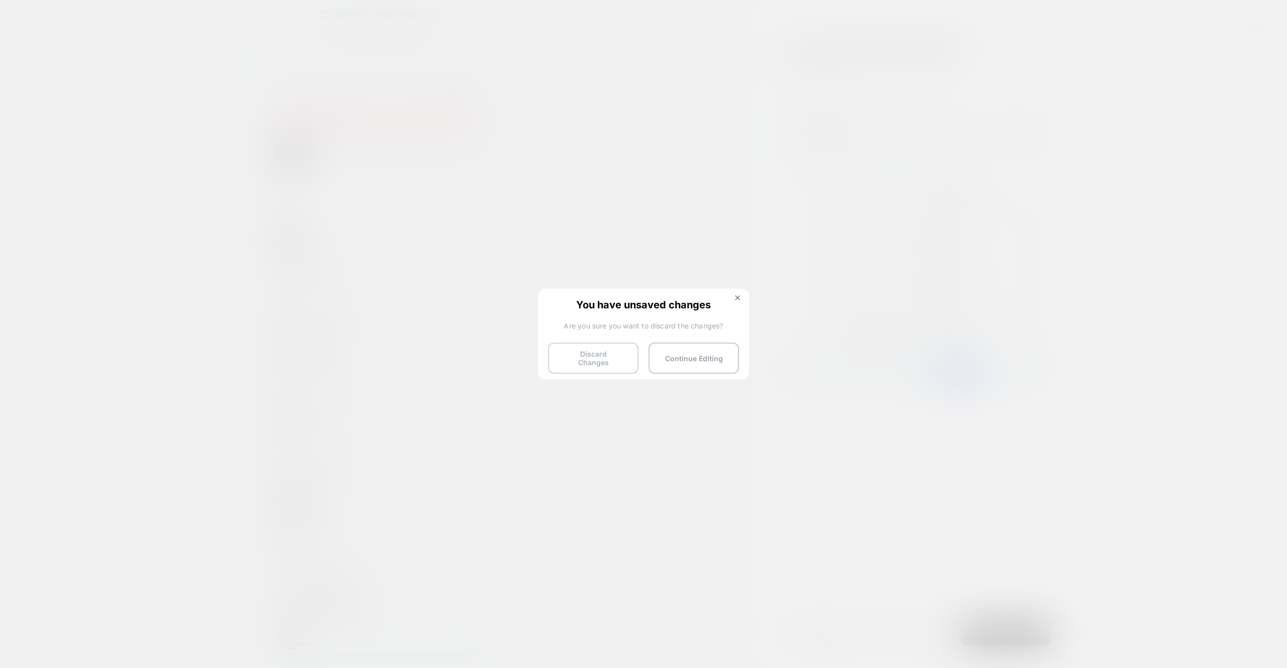
click at [0, 0] on button "Discard Changes" at bounding box center [0, 0] width 0 height 0
